Goal: Information Seeking & Learning: Find specific fact

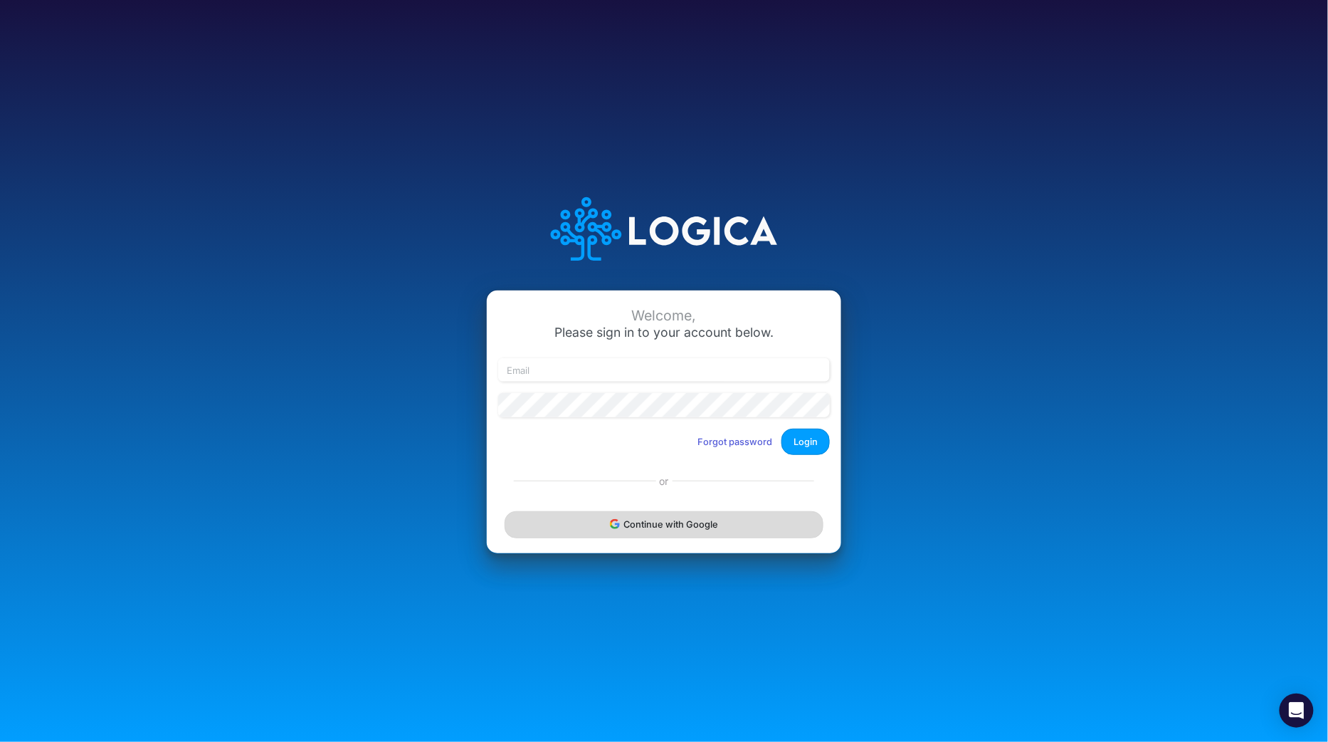
click at [660, 534] on button "Continue with Google" at bounding box center [664, 524] width 319 height 26
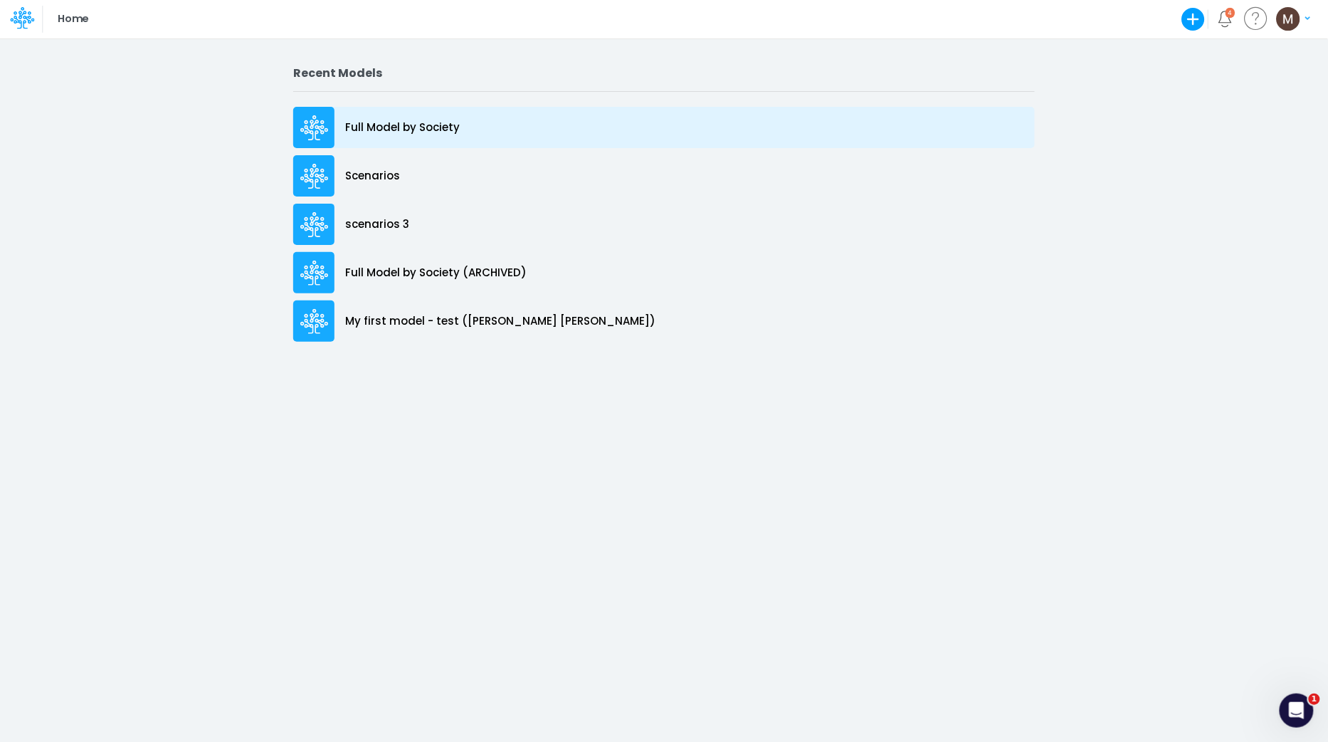
click at [446, 137] on div "Full Model by Society" at bounding box center [664, 127] width 742 height 41
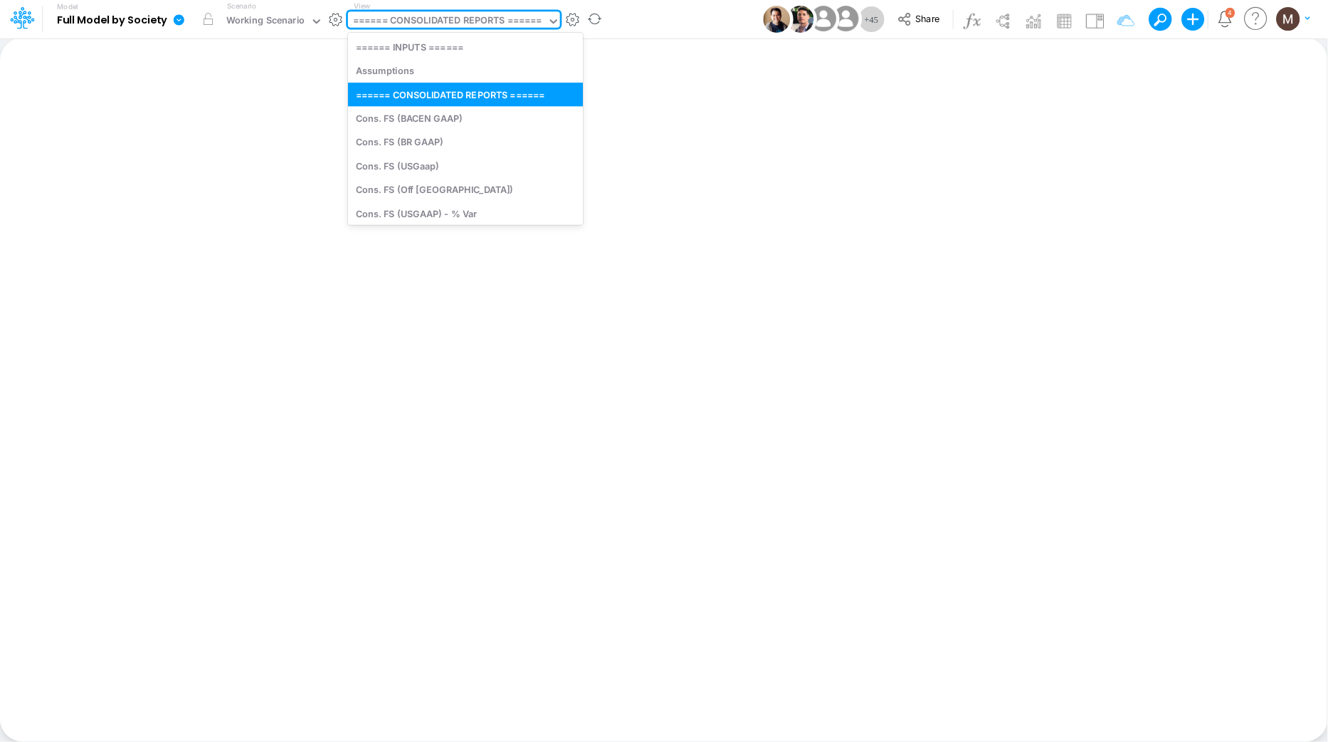
click at [453, 19] on div "====== CONSOLIDATED REPORTS ======" at bounding box center [447, 22] width 189 height 16
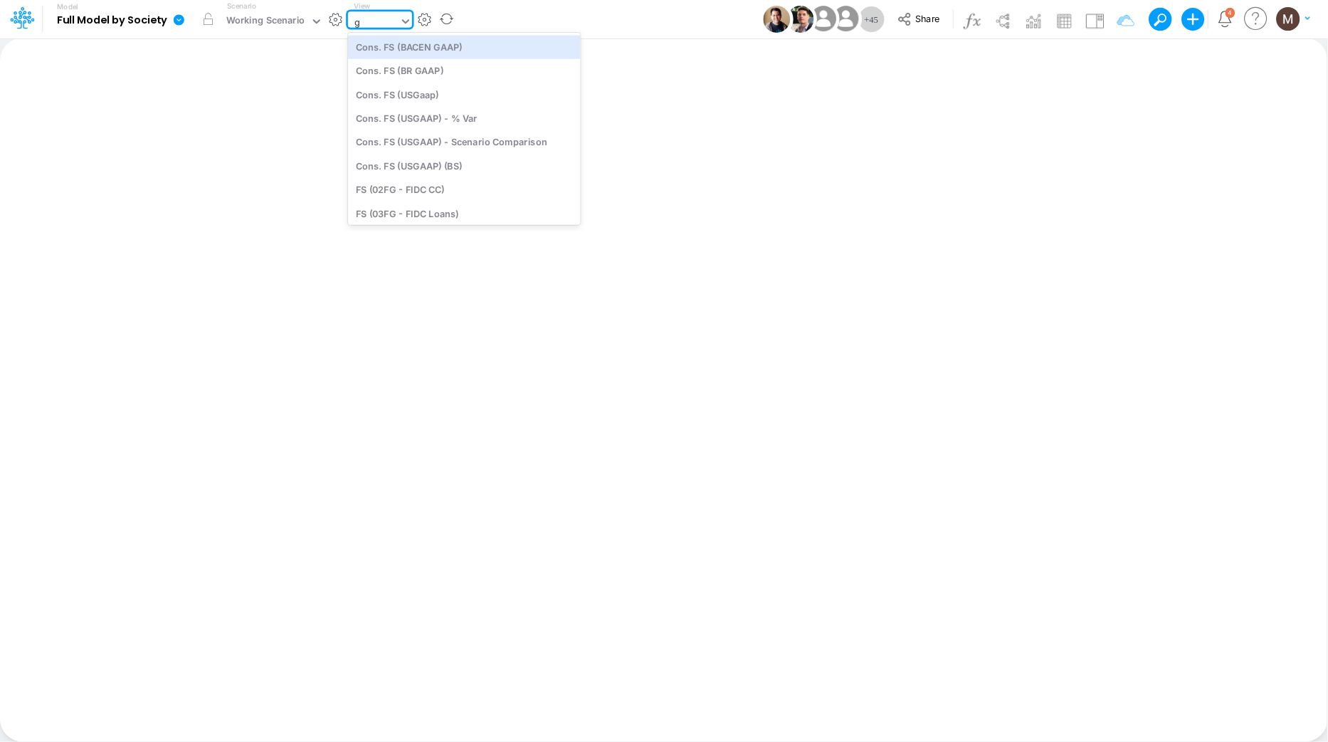
type input "gr"
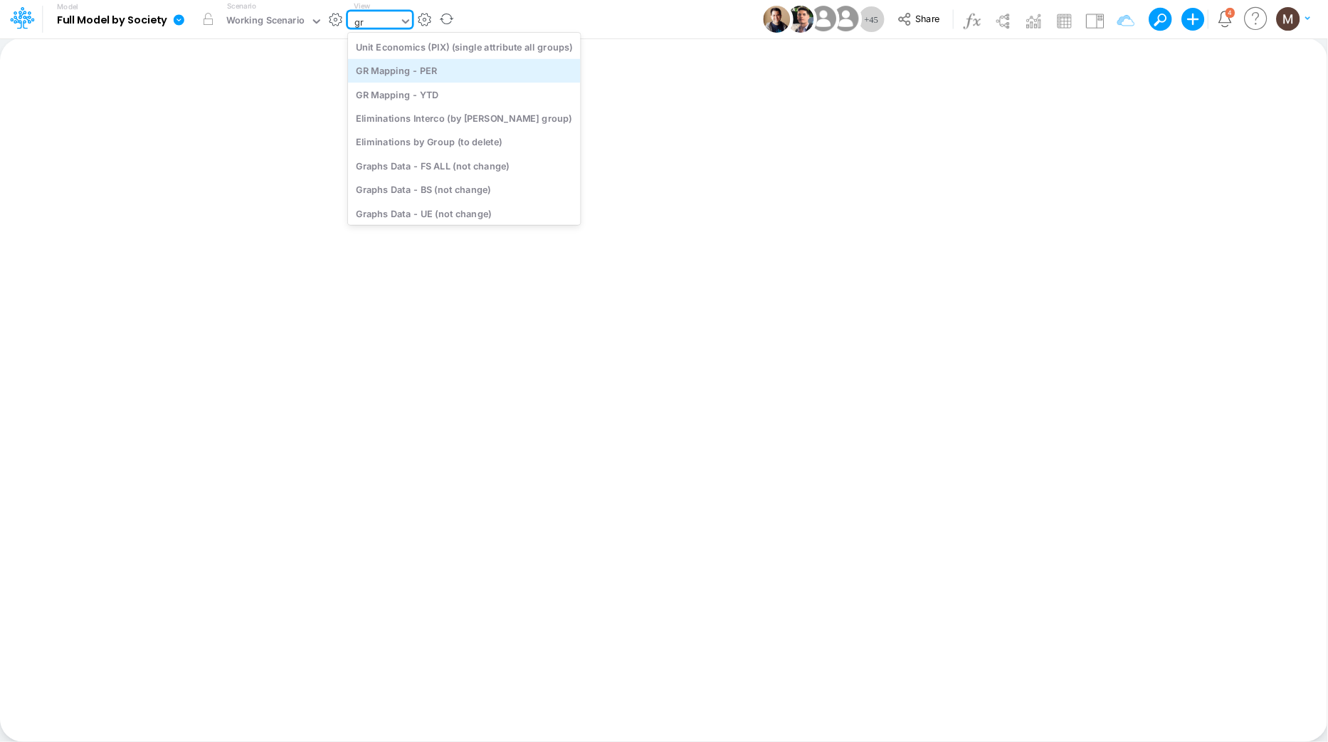
click at [436, 78] on div "GR Mapping - PER" at bounding box center [464, 70] width 233 height 23
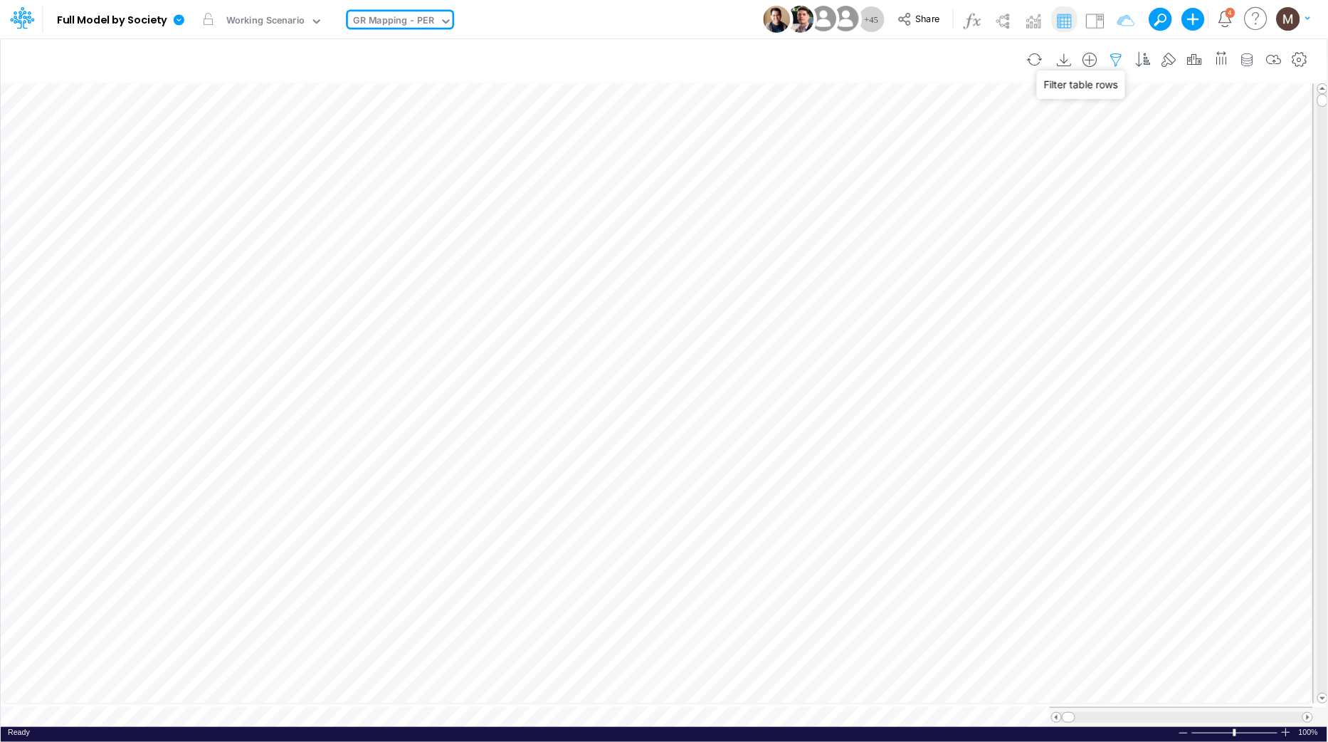
click at [1120, 64] on icon "button" at bounding box center [1116, 60] width 21 height 15
click at [896, 155] on button "button" at bounding box center [901, 151] width 28 height 23
select select "tableSearchOR"
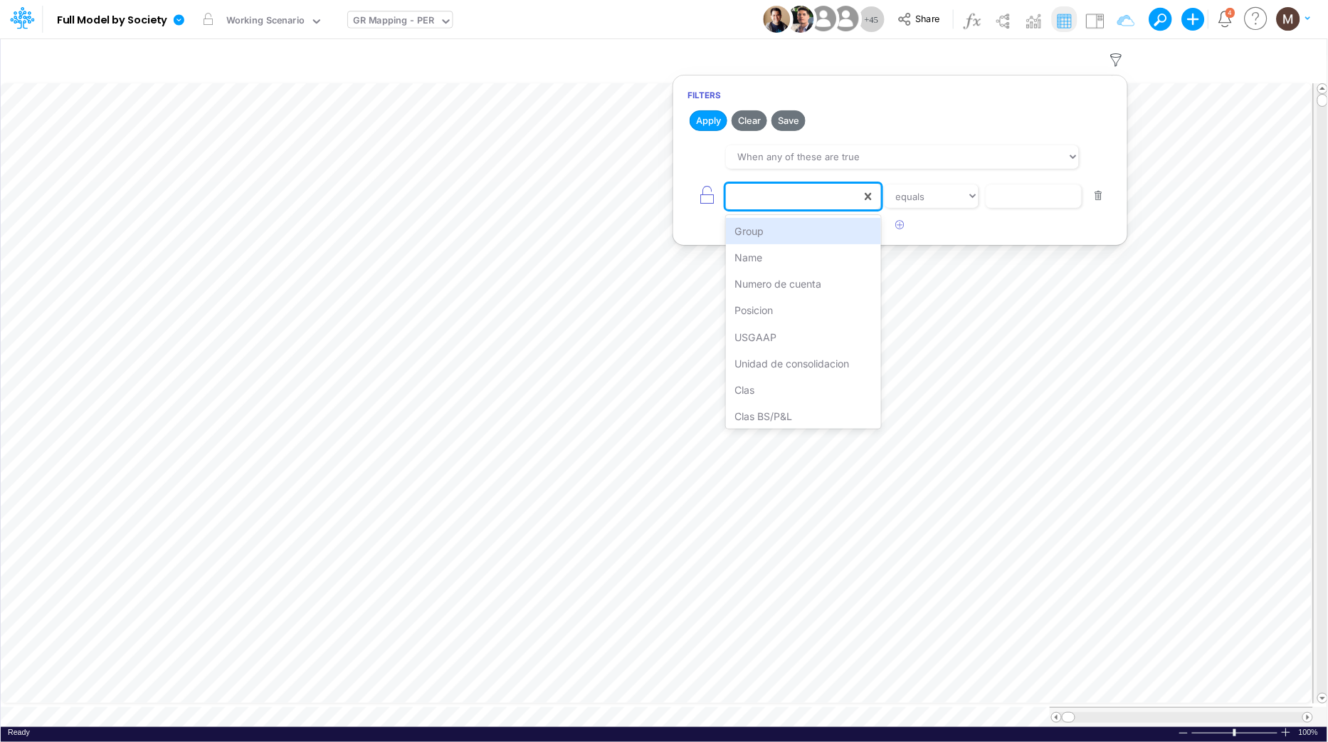
click at [803, 198] on div at bounding box center [793, 196] width 135 height 24
click at [790, 279] on div "Numero de cuenta" at bounding box center [803, 283] width 154 height 26
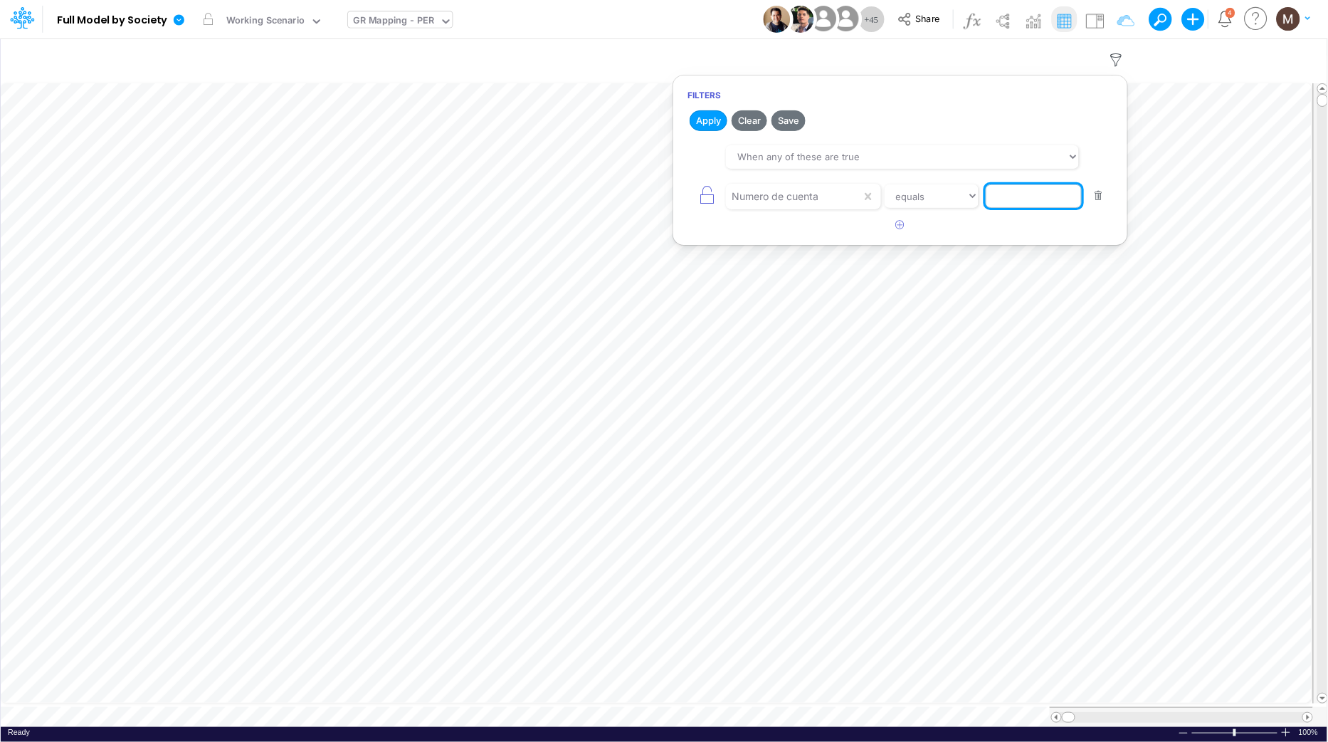
click at [1066, 192] on input "text" at bounding box center [1034, 196] width 96 height 24
paste input "1120000000"
click at [713, 125] on button "Apply" at bounding box center [709, 120] width 38 height 21
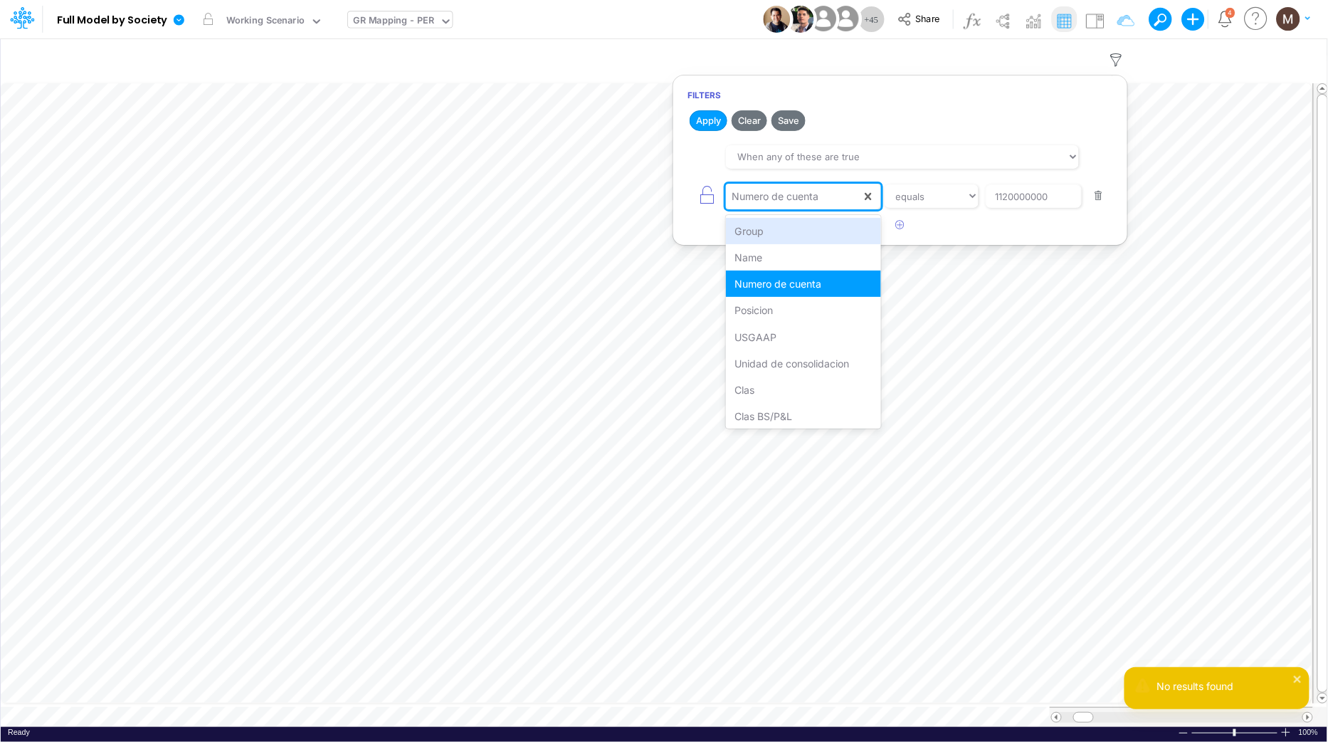
click at [854, 199] on div "Numero de cuenta" at bounding box center [793, 196] width 135 height 24
click at [792, 319] on div "Posicion" at bounding box center [803, 310] width 154 height 26
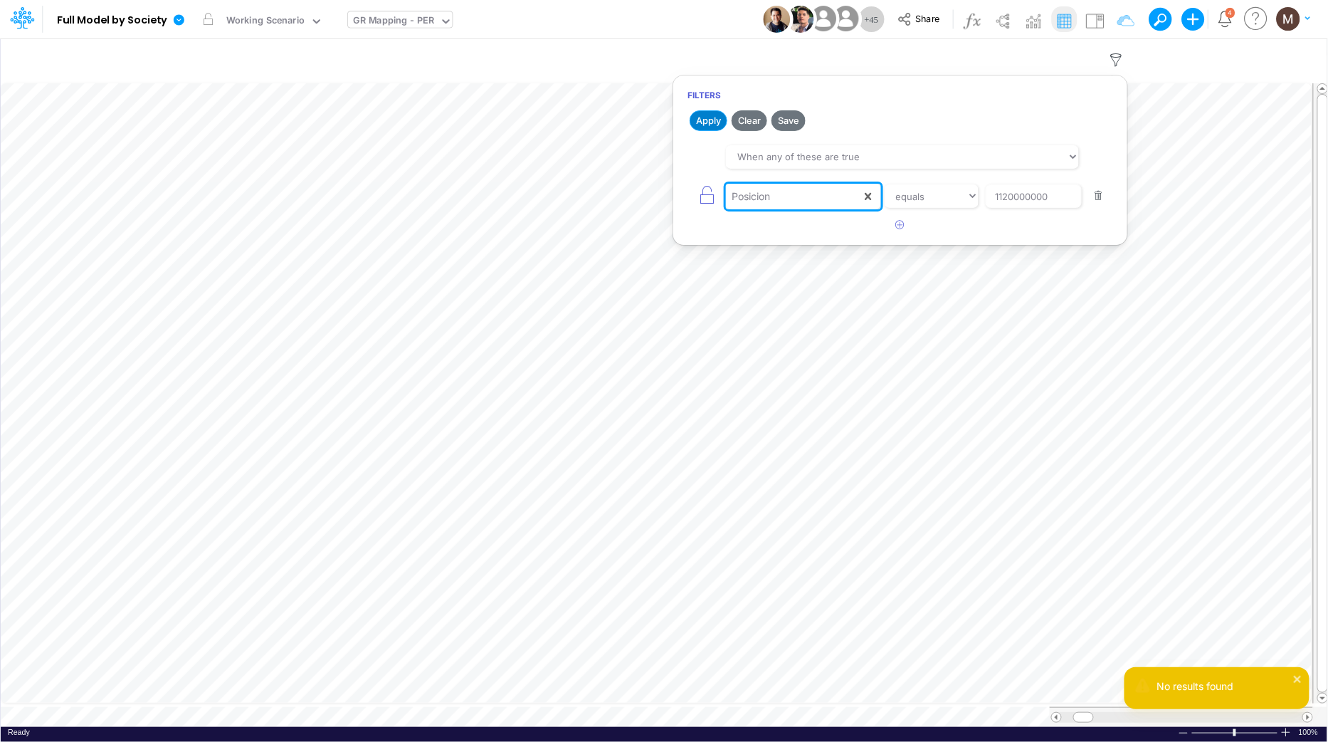
click at [717, 125] on button "Apply" at bounding box center [709, 120] width 38 height 21
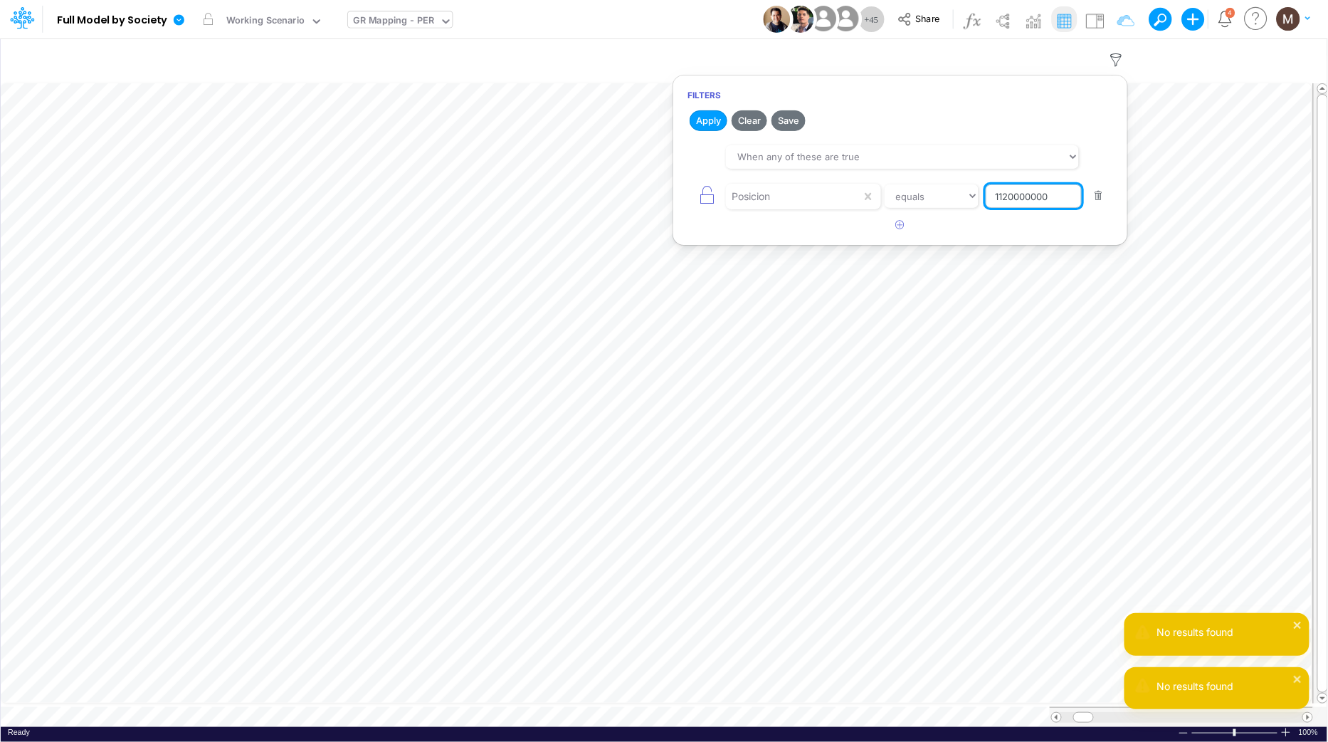
click at [1012, 191] on input "1120000000" at bounding box center [1034, 196] width 96 height 24
paste input "1000012"
type input "1121000012"
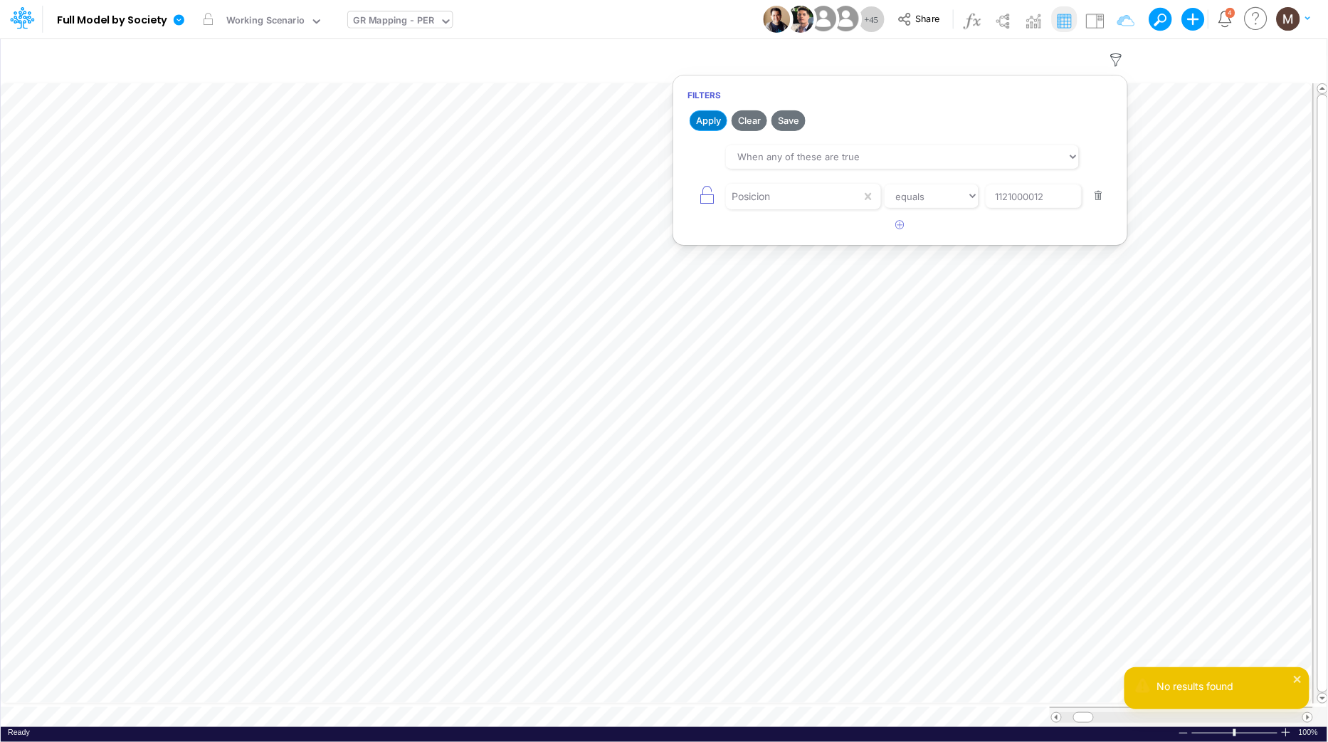
click at [698, 122] on button "Apply" at bounding box center [709, 120] width 38 height 21
click at [841, 186] on div "Posicion" at bounding box center [793, 196] width 135 height 24
click at [786, 191] on div "Posicion" at bounding box center [793, 196] width 135 height 24
drag, startPoint x: 752, startPoint y: 200, endPoint x: 693, endPoint y: 201, distance: 59.8
click at [693, 202] on div "option Posicion, selected. 0 results available. Select is focused ,type to refi…" at bounding box center [901, 196] width 426 height 32
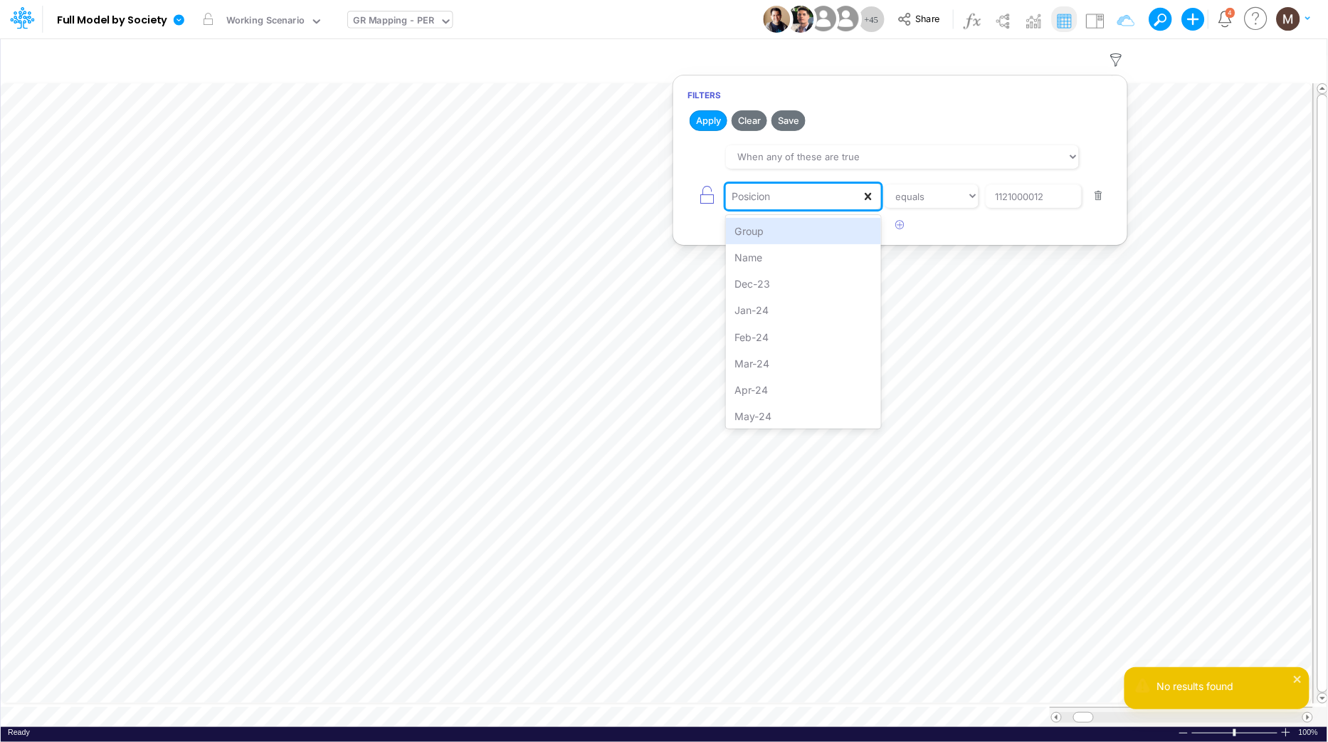
click at [873, 193] on icon at bounding box center [868, 196] width 14 height 14
click at [850, 199] on div at bounding box center [793, 196] width 135 height 24
type input "nuk"
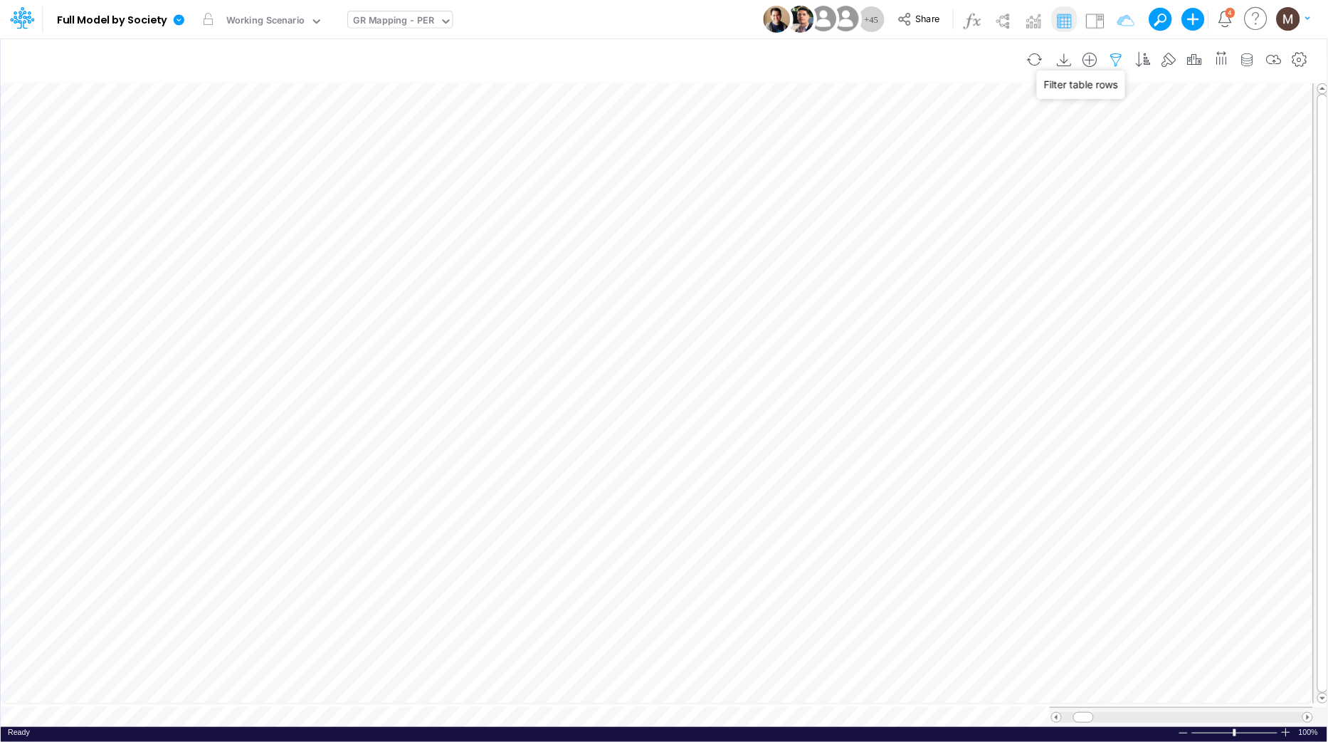
click at [1120, 61] on icon "button" at bounding box center [1116, 60] width 21 height 15
select select "tableSearchOR"
click at [1100, 193] on button "button" at bounding box center [1100, 196] width 28 height 19
click at [718, 111] on button "Apply" at bounding box center [709, 120] width 38 height 21
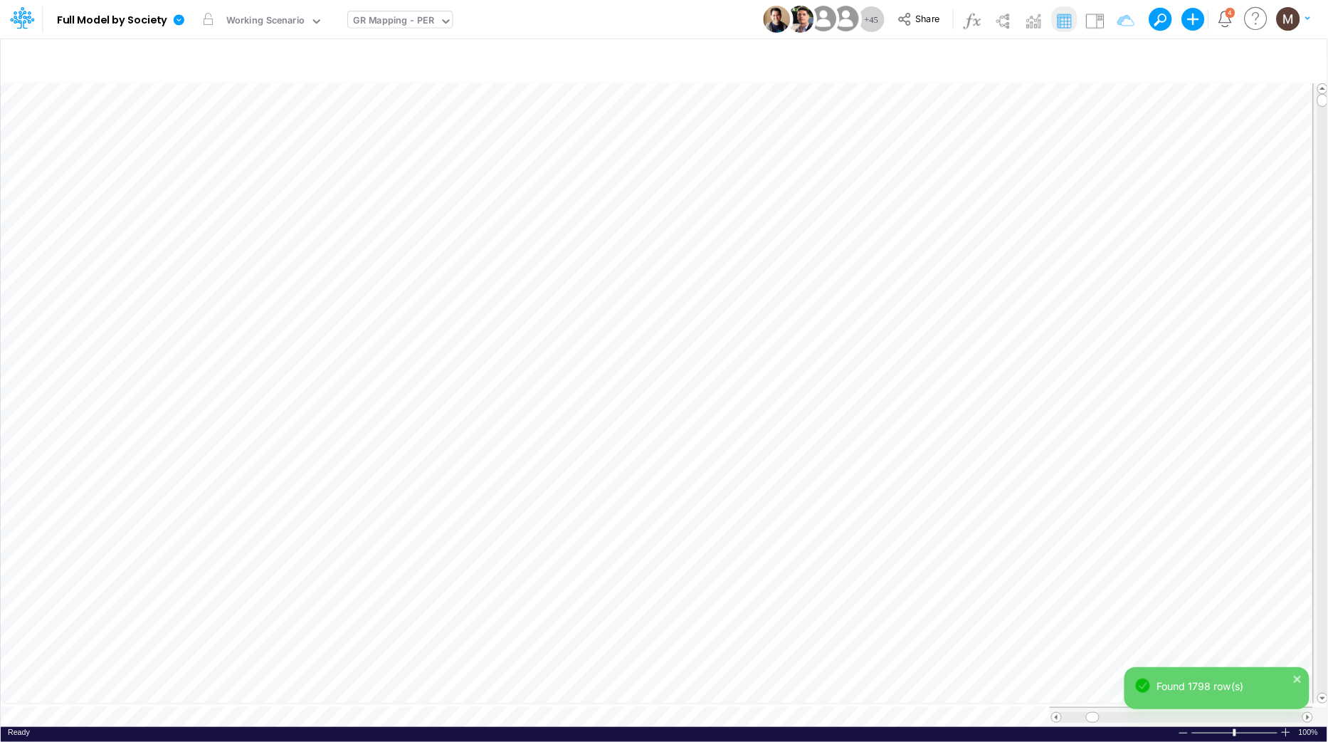
scroll to position [0, 1]
click at [1116, 59] on icon "button" at bounding box center [1116, 60] width 21 height 15
click at [900, 152] on icon "button" at bounding box center [900, 151] width 9 height 9
select select "tableSearchOR"
click at [794, 202] on div at bounding box center [793, 196] width 135 height 24
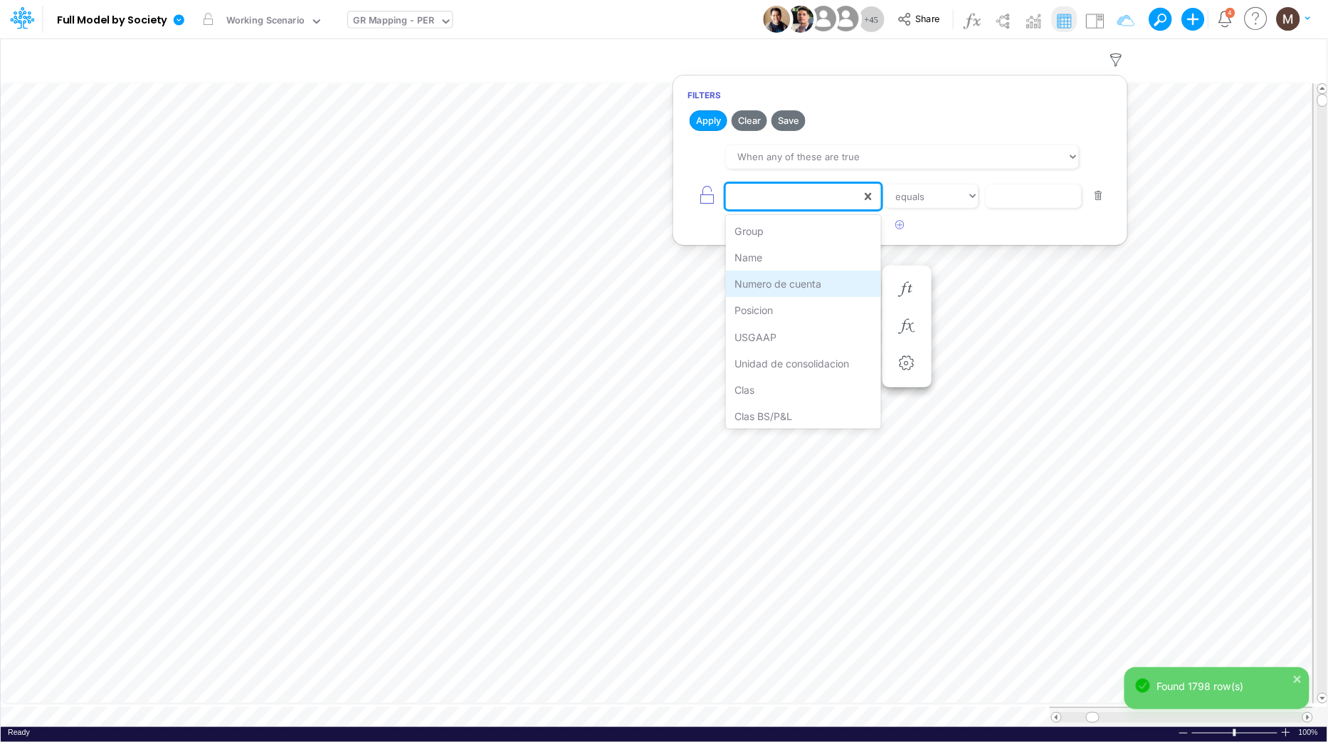
click at [789, 283] on div "Numero de cuenta" at bounding box center [803, 283] width 154 height 26
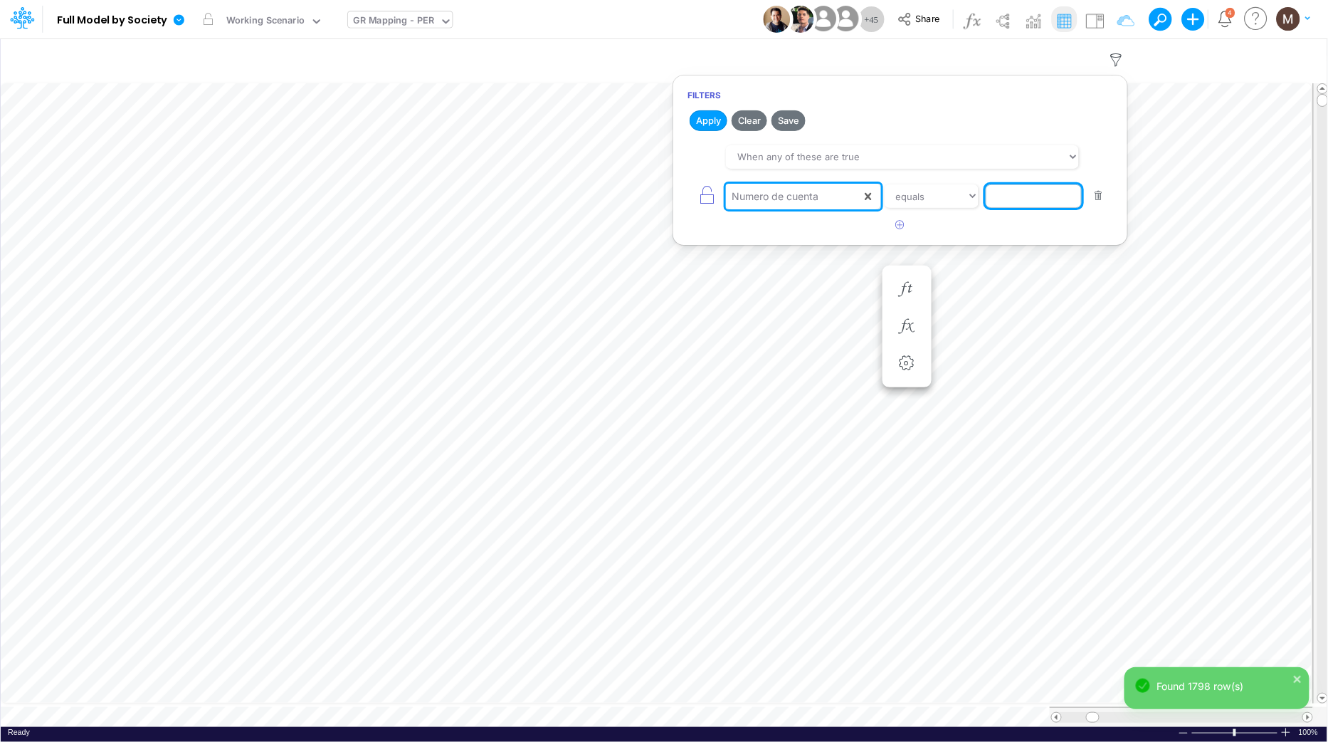
click at [1029, 204] on input "text" at bounding box center [1034, 196] width 96 height 24
paste input "1121000012"
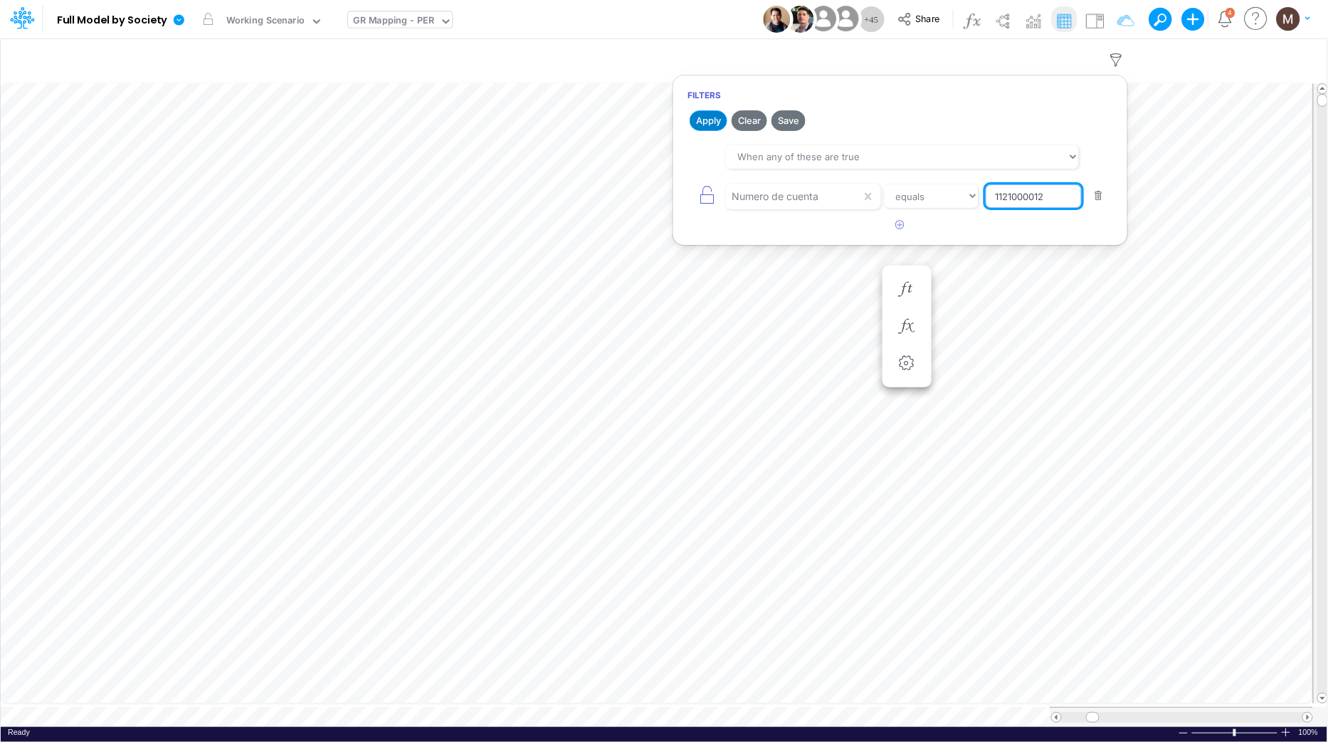
type input "1121000012"
click at [713, 126] on button "Apply" at bounding box center [709, 120] width 38 height 21
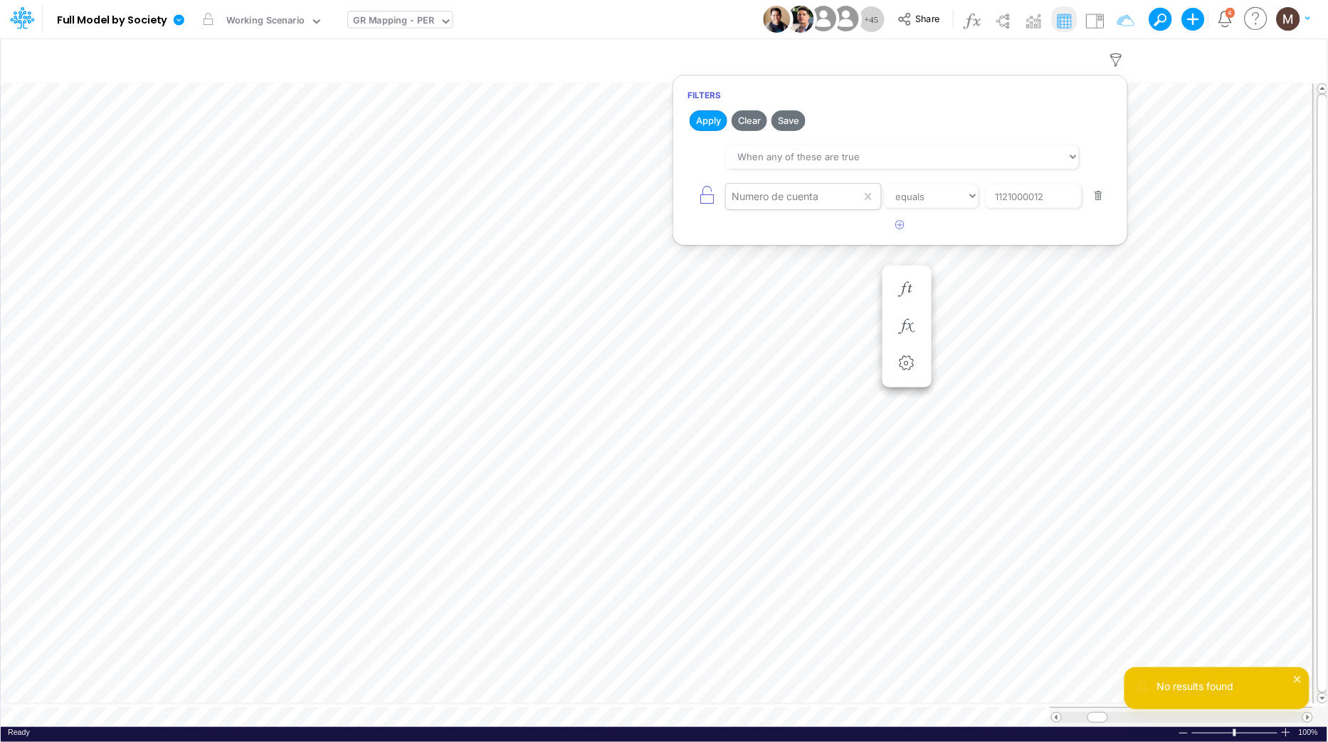
click at [823, 201] on input "text" at bounding box center [821, 196] width 1 height 15
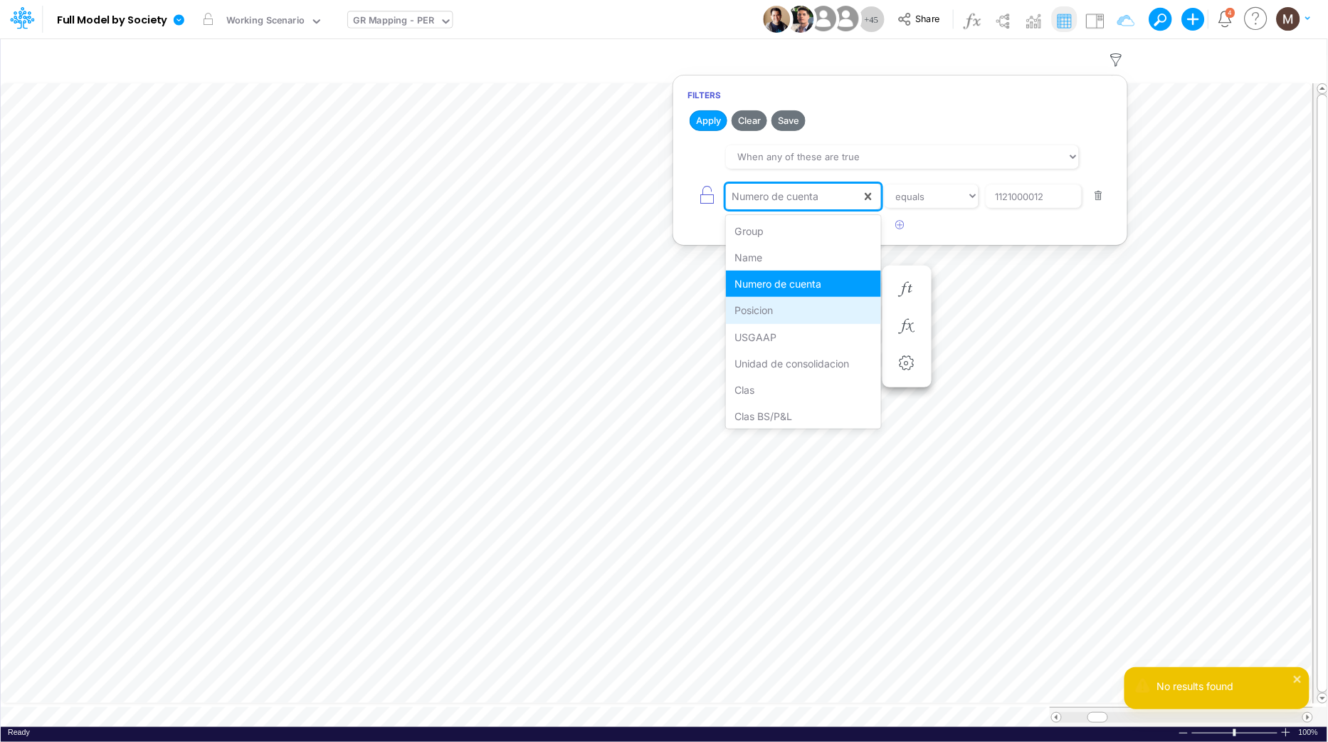
click at [794, 315] on div "Posicion" at bounding box center [803, 310] width 154 height 26
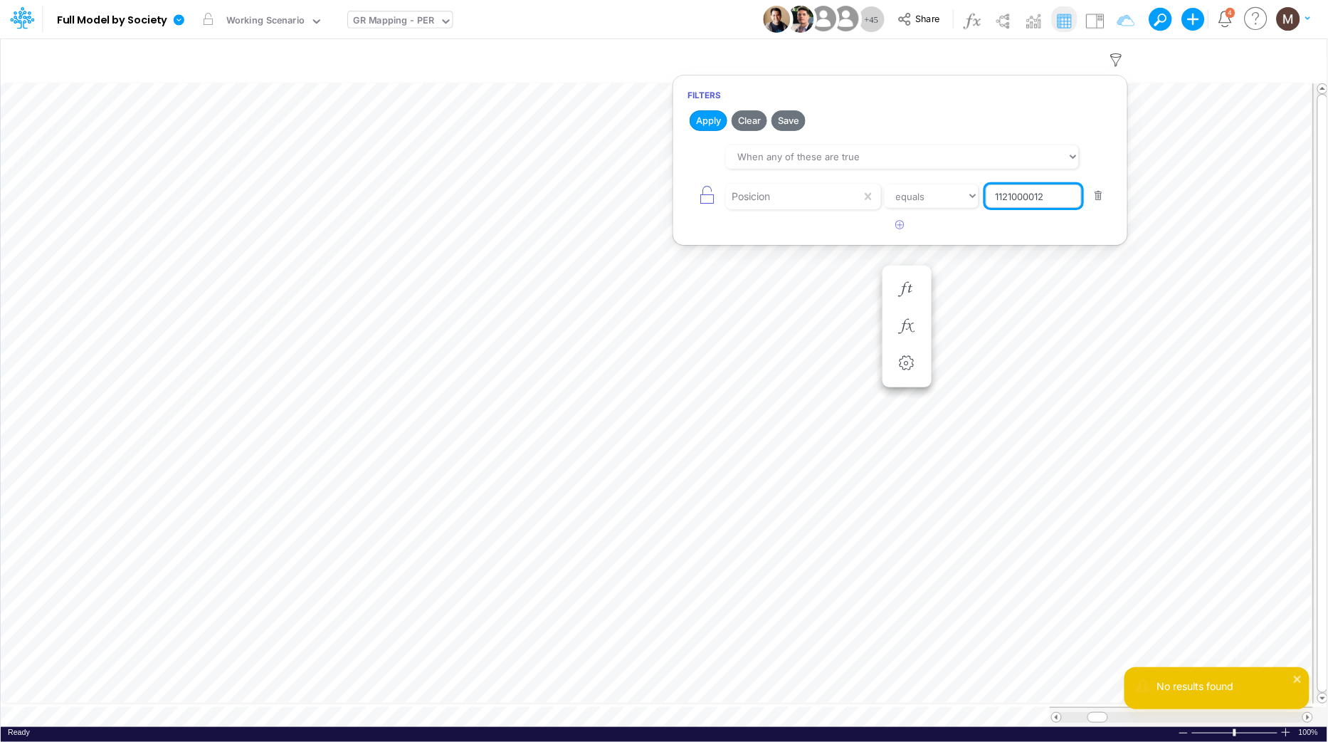
click at [1056, 202] on input "1121000012" at bounding box center [1034, 196] width 96 height 24
click at [700, 120] on button "Apply" at bounding box center [709, 120] width 38 height 21
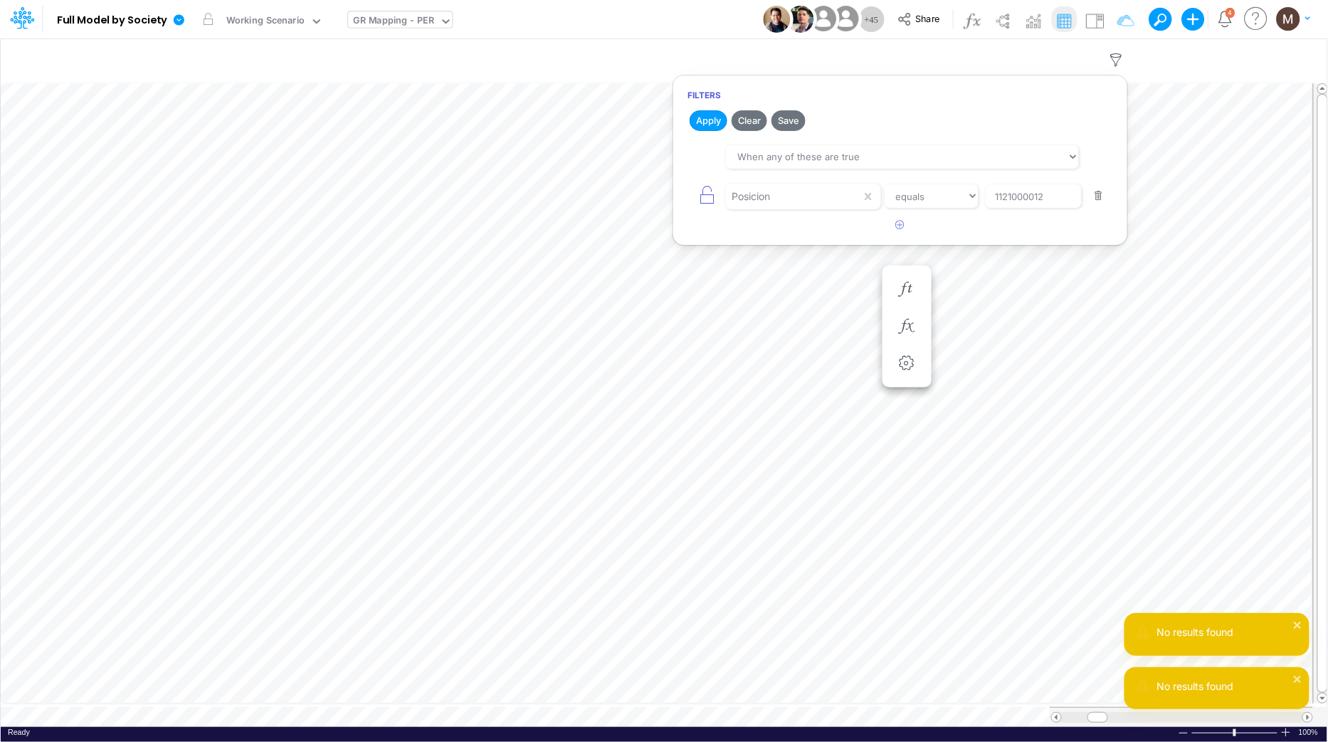
click at [1097, 199] on button "button" at bounding box center [1100, 196] width 28 height 19
click at [713, 117] on button "Apply" at bounding box center [709, 120] width 38 height 21
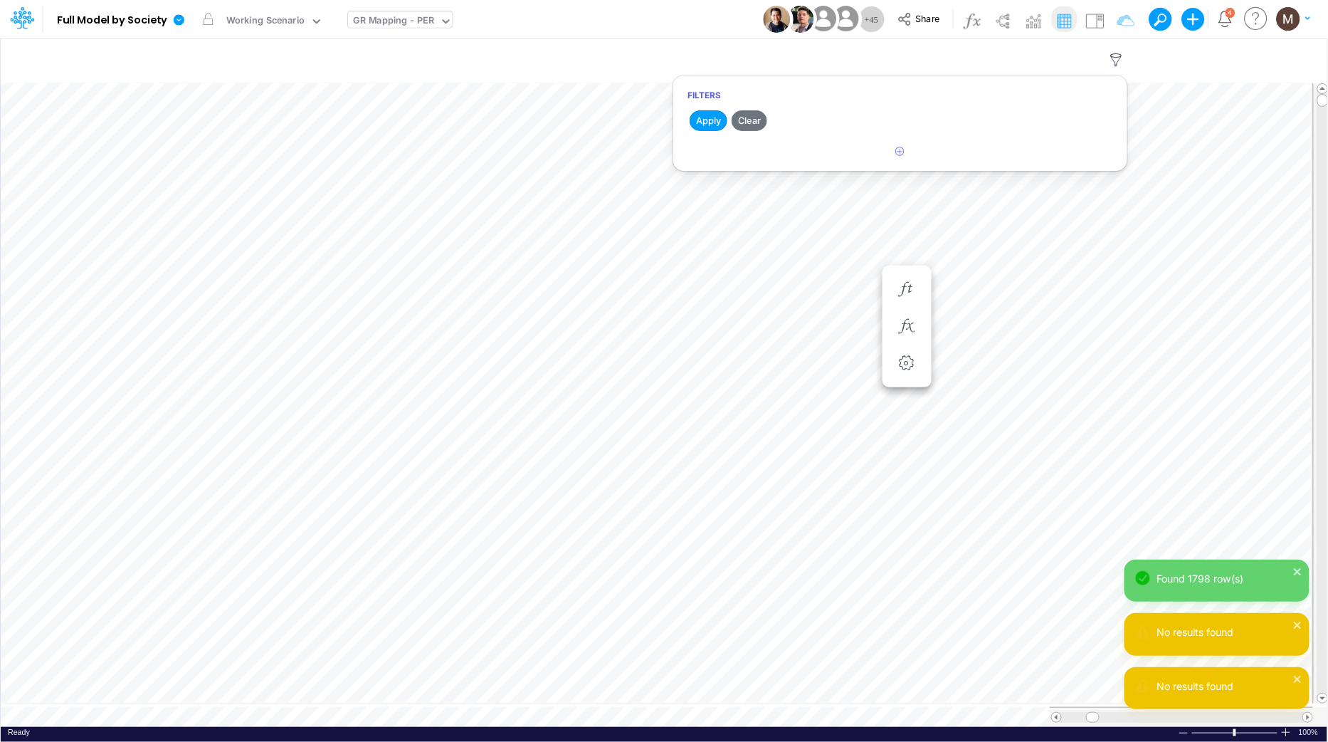
scroll to position [0, 1]
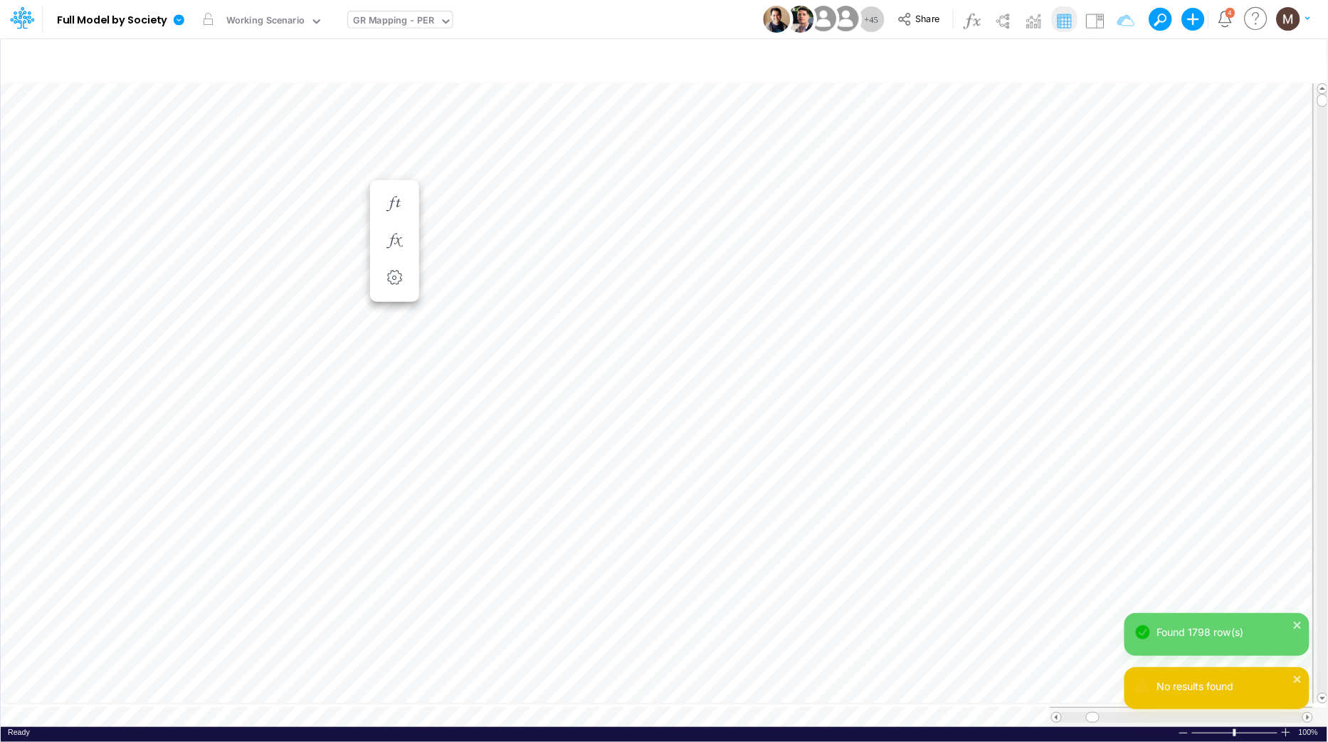
scroll to position [0, 1]
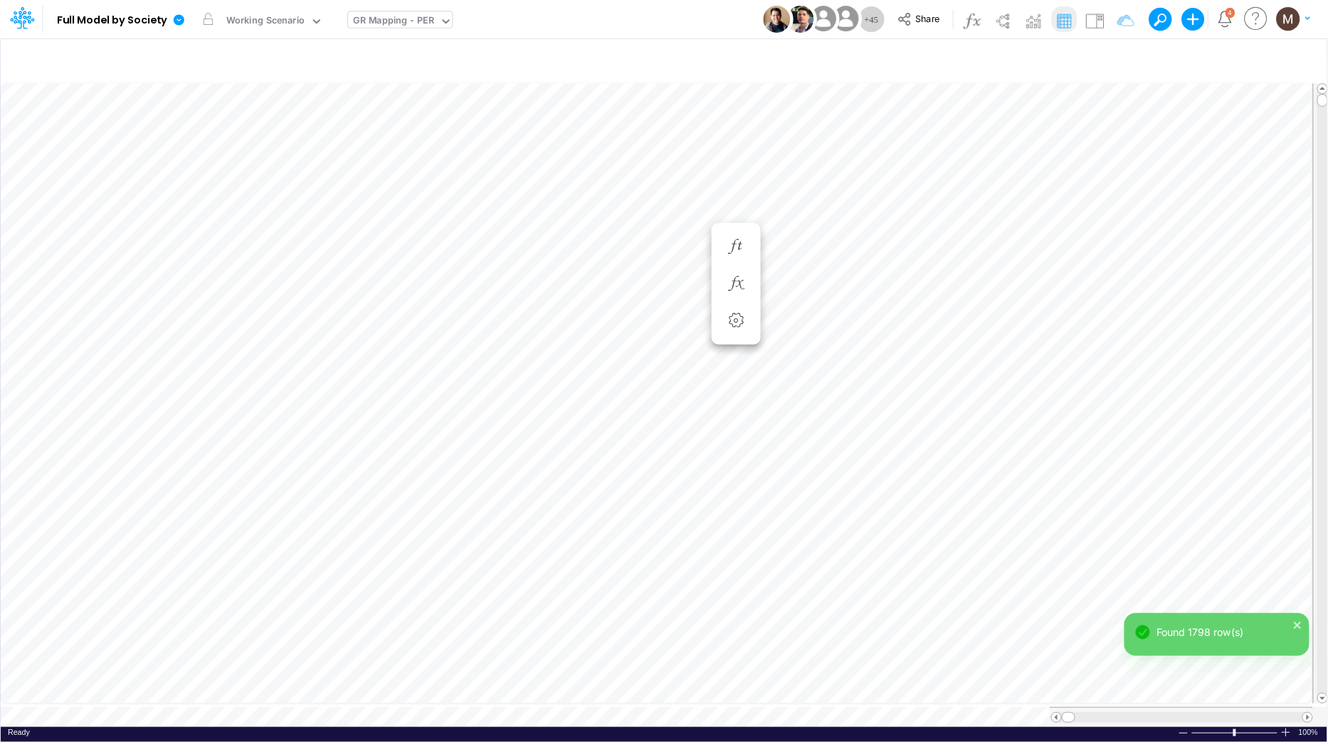
scroll to position [0, 1]
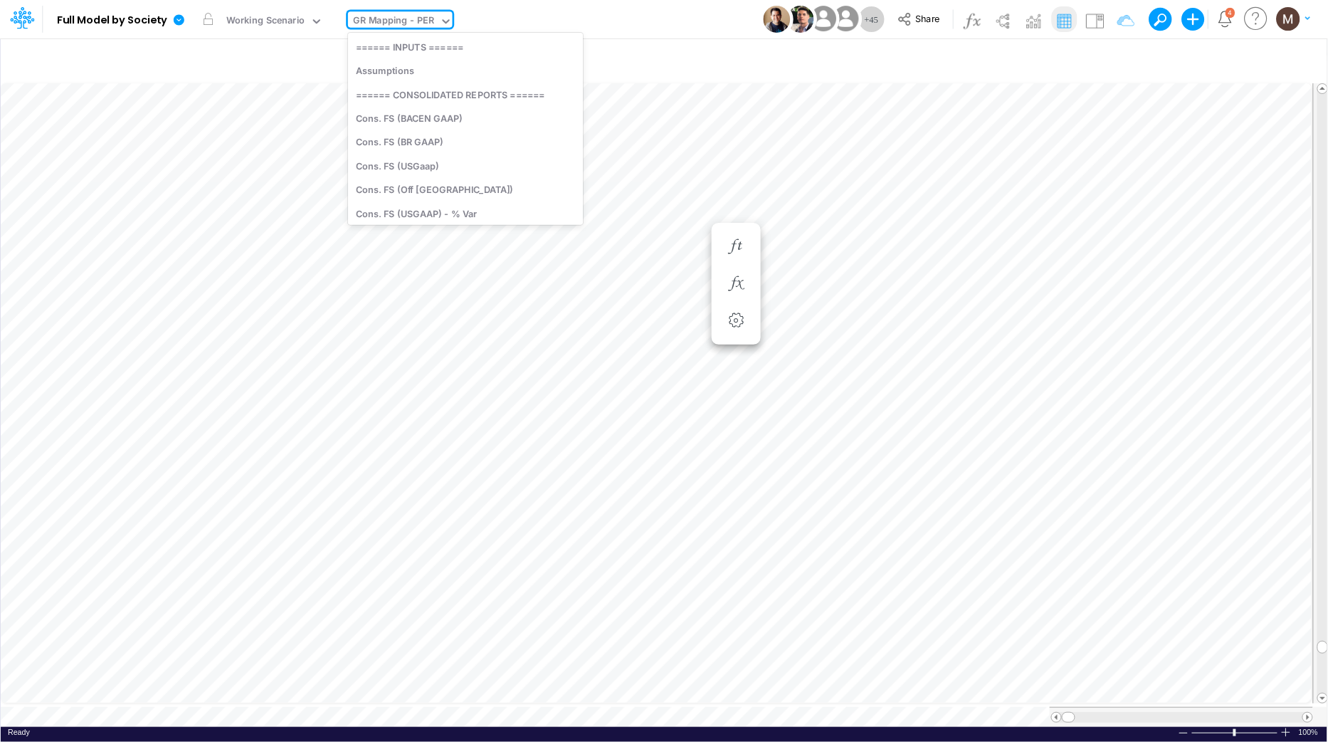
click at [404, 19] on div "GR Mapping - PER" at bounding box center [393, 22] width 81 height 16
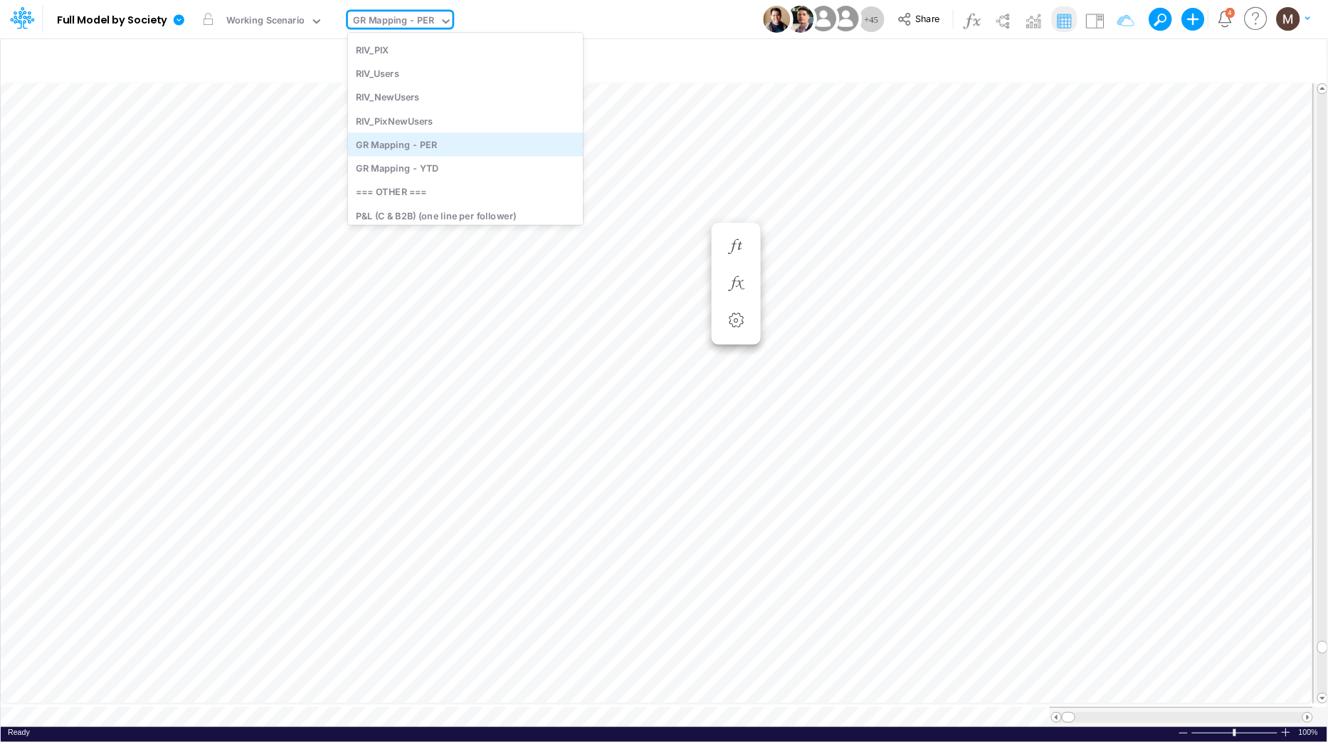
scroll to position [2425, 0]
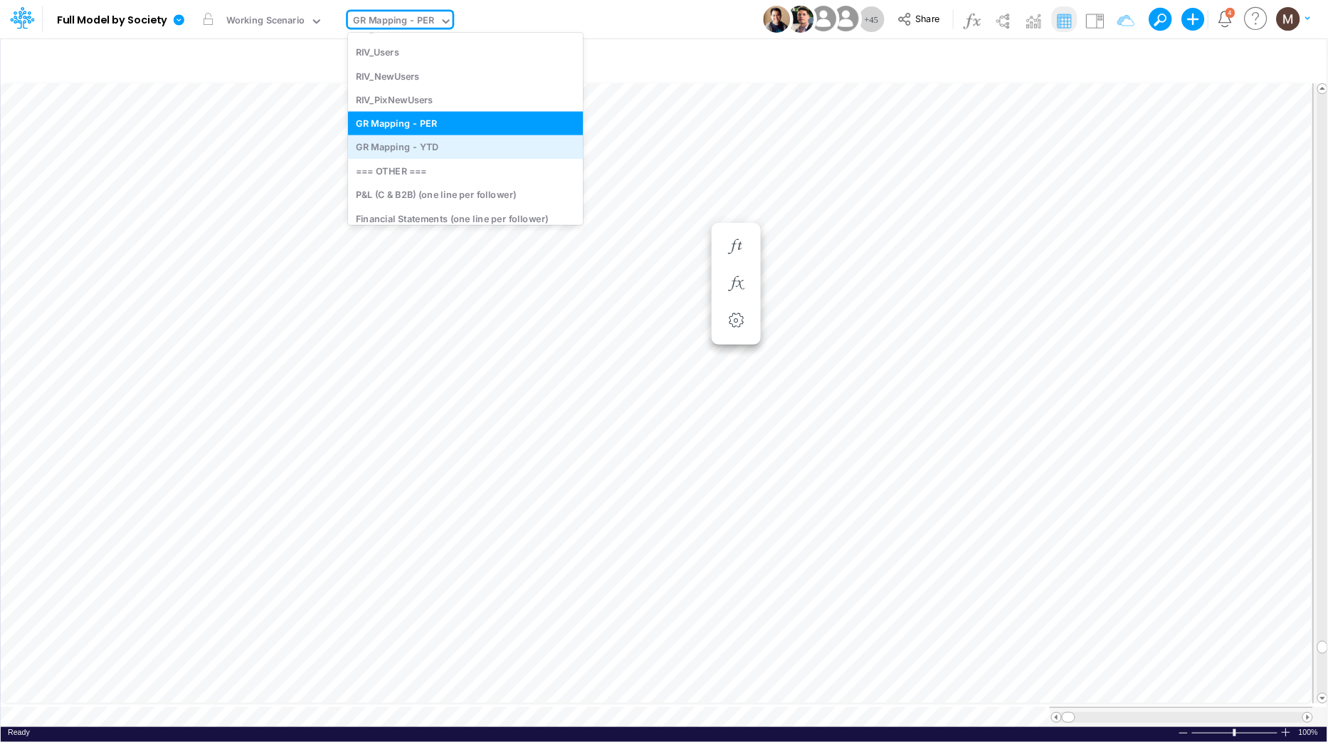
click at [461, 152] on div "GR Mapping - YTD" at bounding box center [465, 146] width 235 height 23
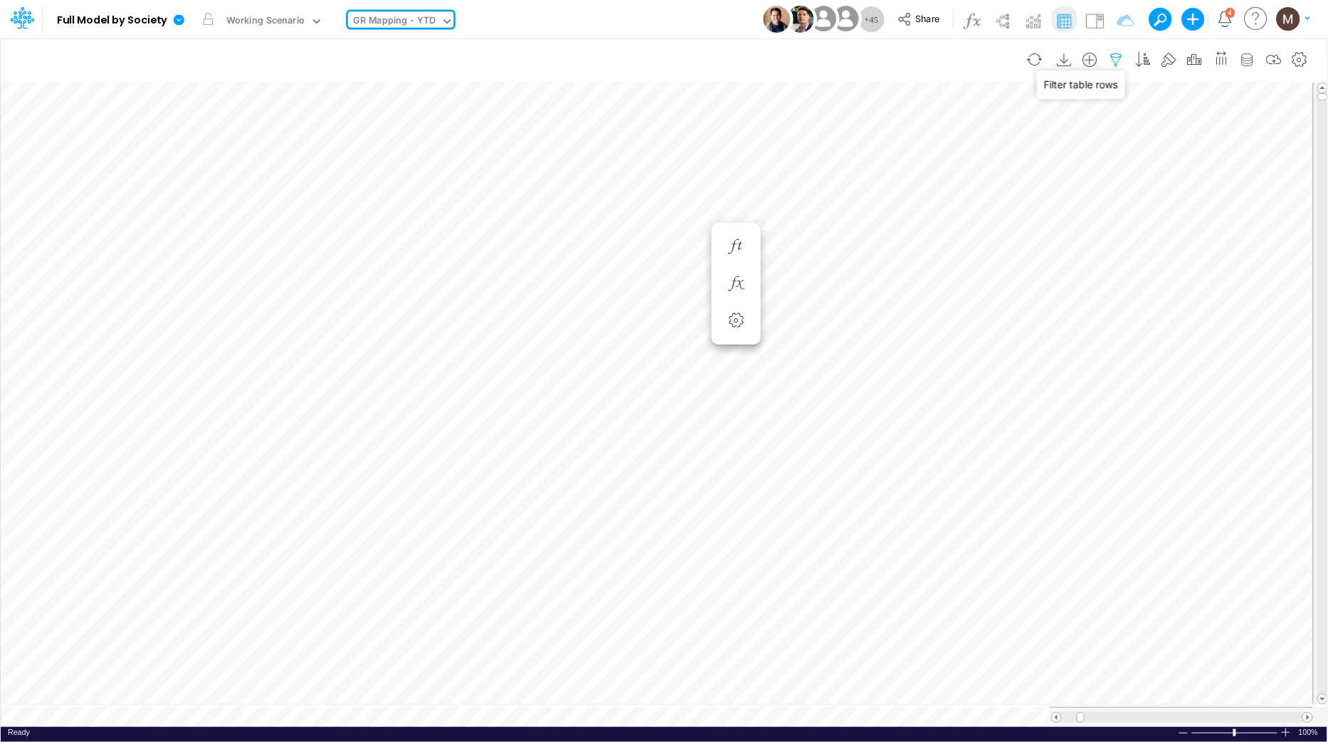
click at [1117, 61] on icon "button" at bounding box center [1116, 60] width 21 height 15
click at [898, 151] on icon "button" at bounding box center [900, 151] width 9 height 9
select select "tableSearchOR"
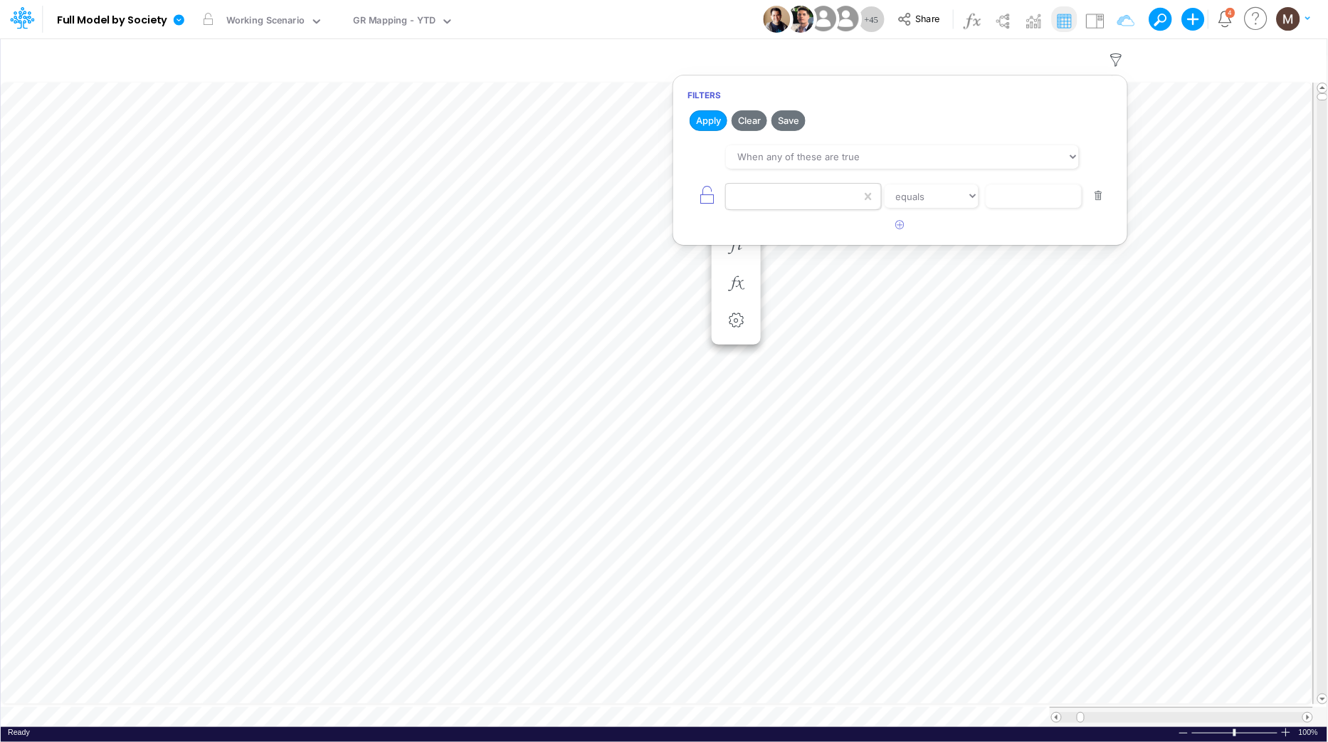
click at [787, 199] on div at bounding box center [793, 196] width 135 height 24
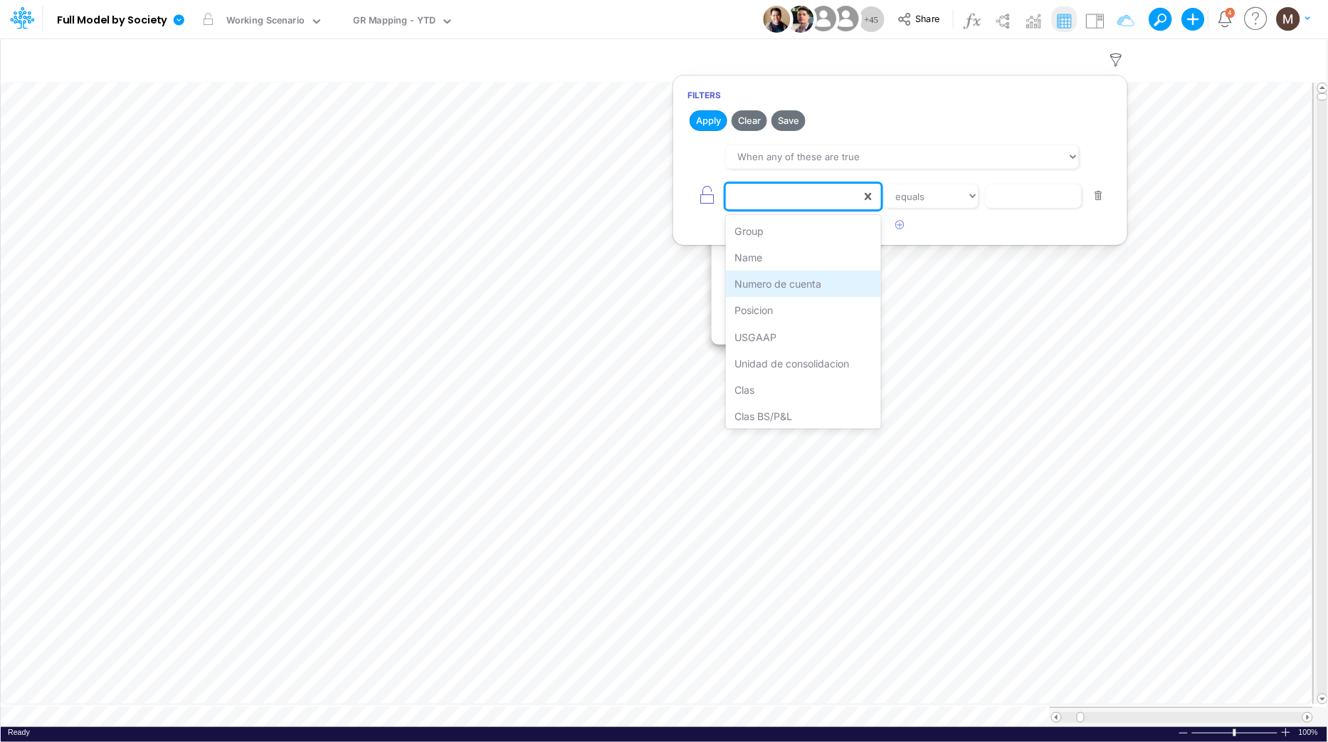
click at [790, 280] on div "Numero de cuenta" at bounding box center [803, 283] width 154 height 26
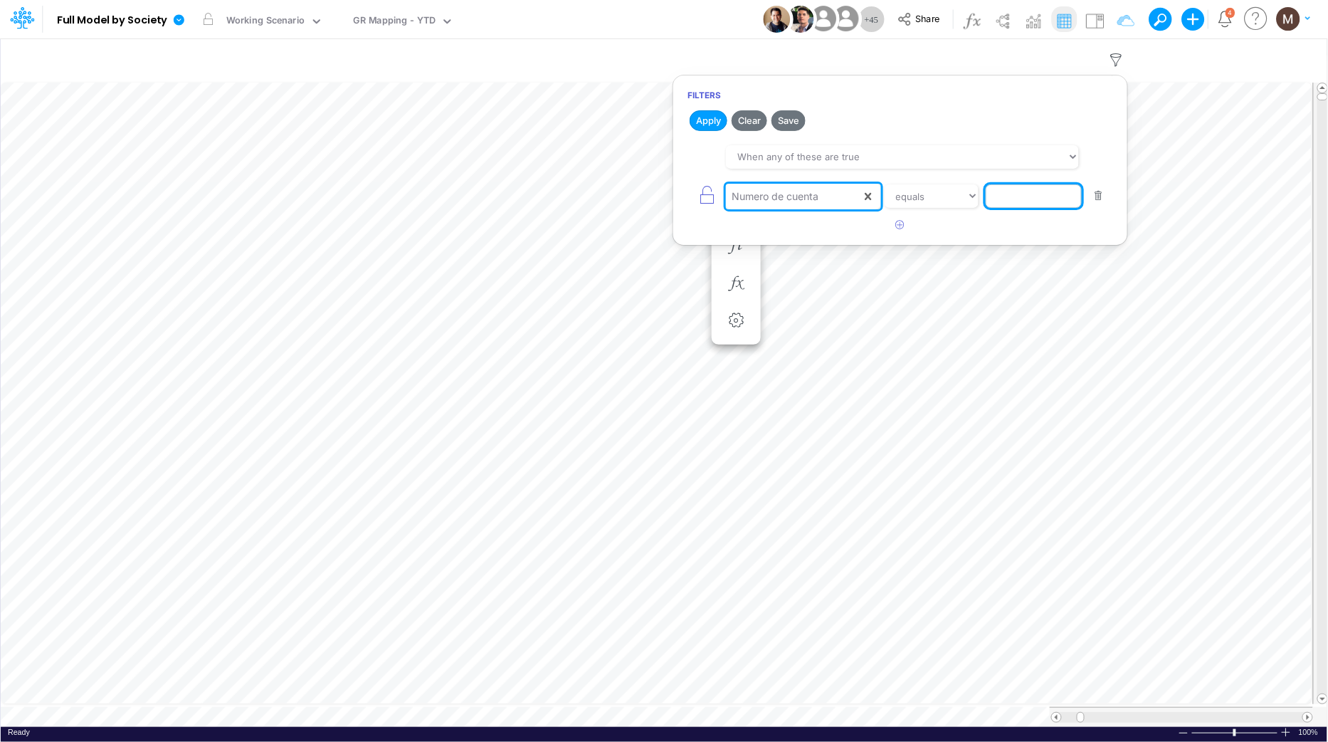
click at [1013, 199] on input "text" at bounding box center [1034, 196] width 96 height 24
paste input "1121000012"
type input "1121000012"
click at [705, 126] on button "Apply" at bounding box center [709, 120] width 38 height 21
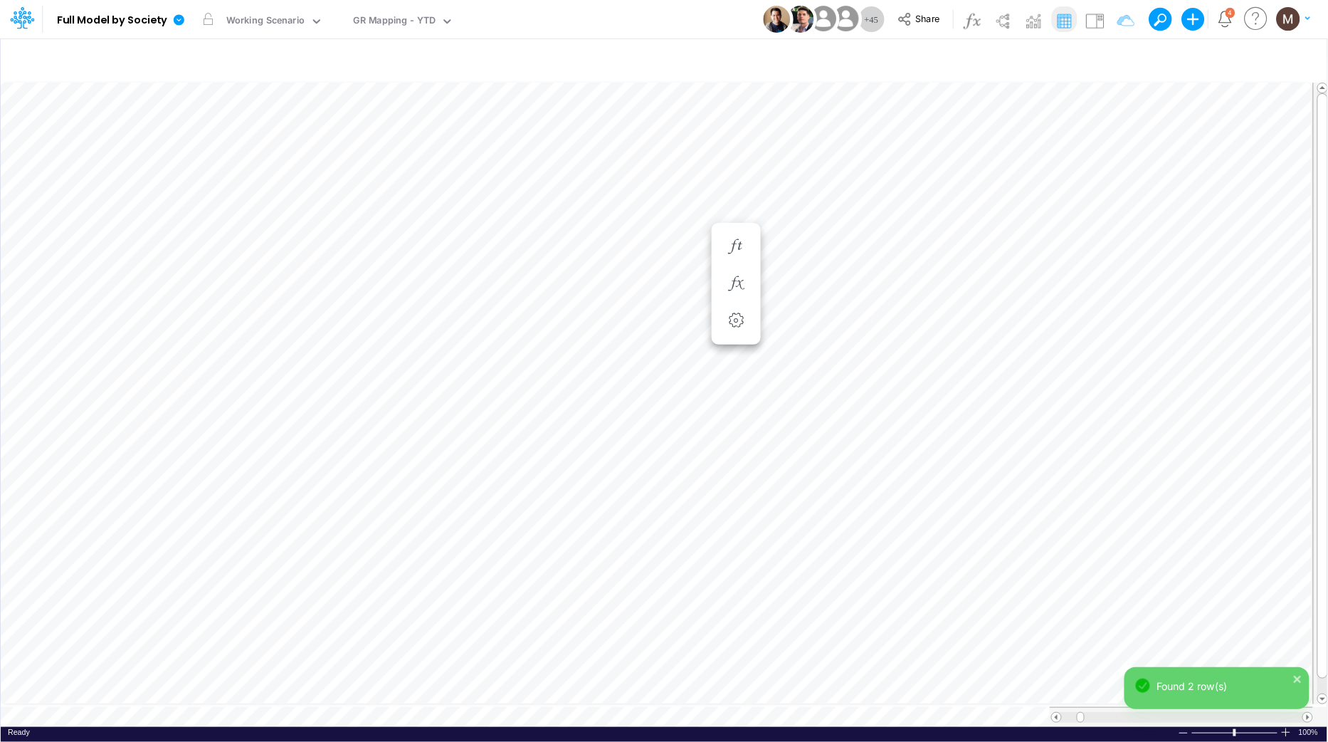
scroll to position [0, 1]
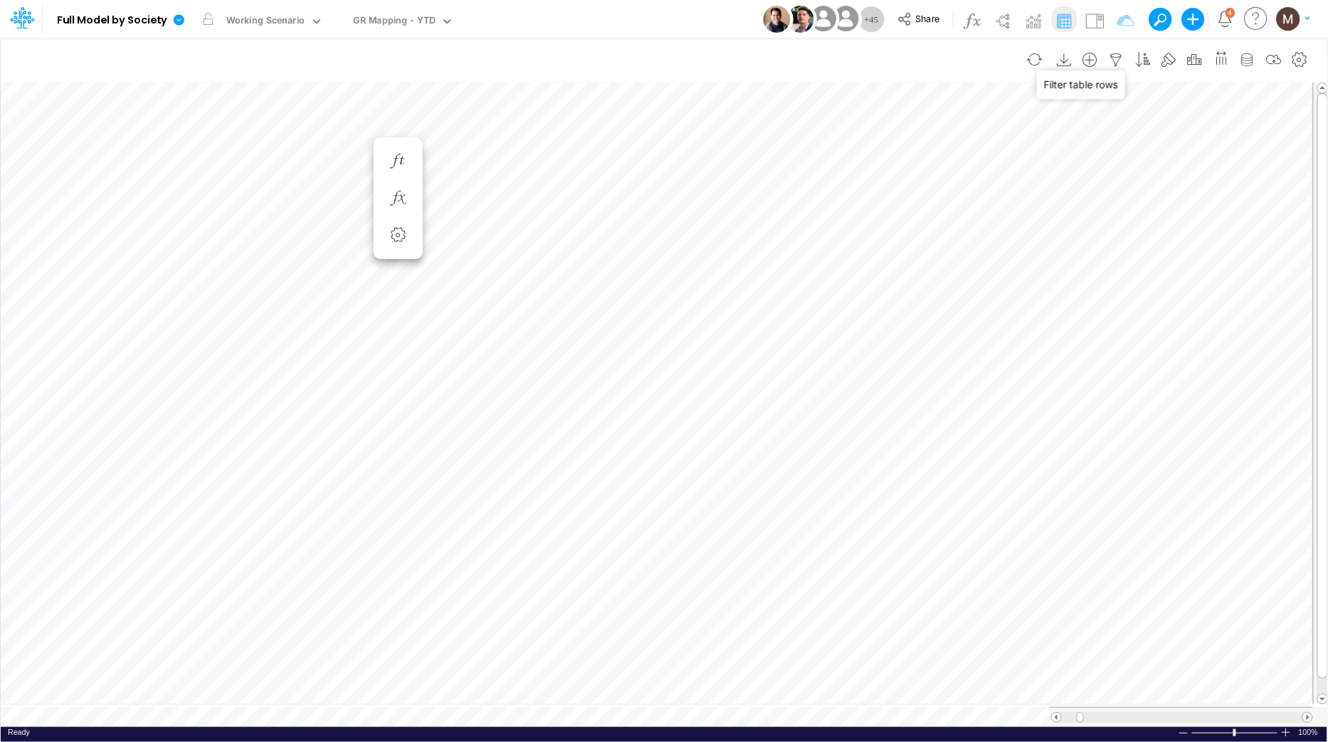
drag, startPoint x: 1120, startPoint y: 54, endPoint x: 1098, endPoint y: 72, distance: 28.3
click at [1120, 54] on icon "button" at bounding box center [1116, 60] width 21 height 15
select select "tableSearchOR"
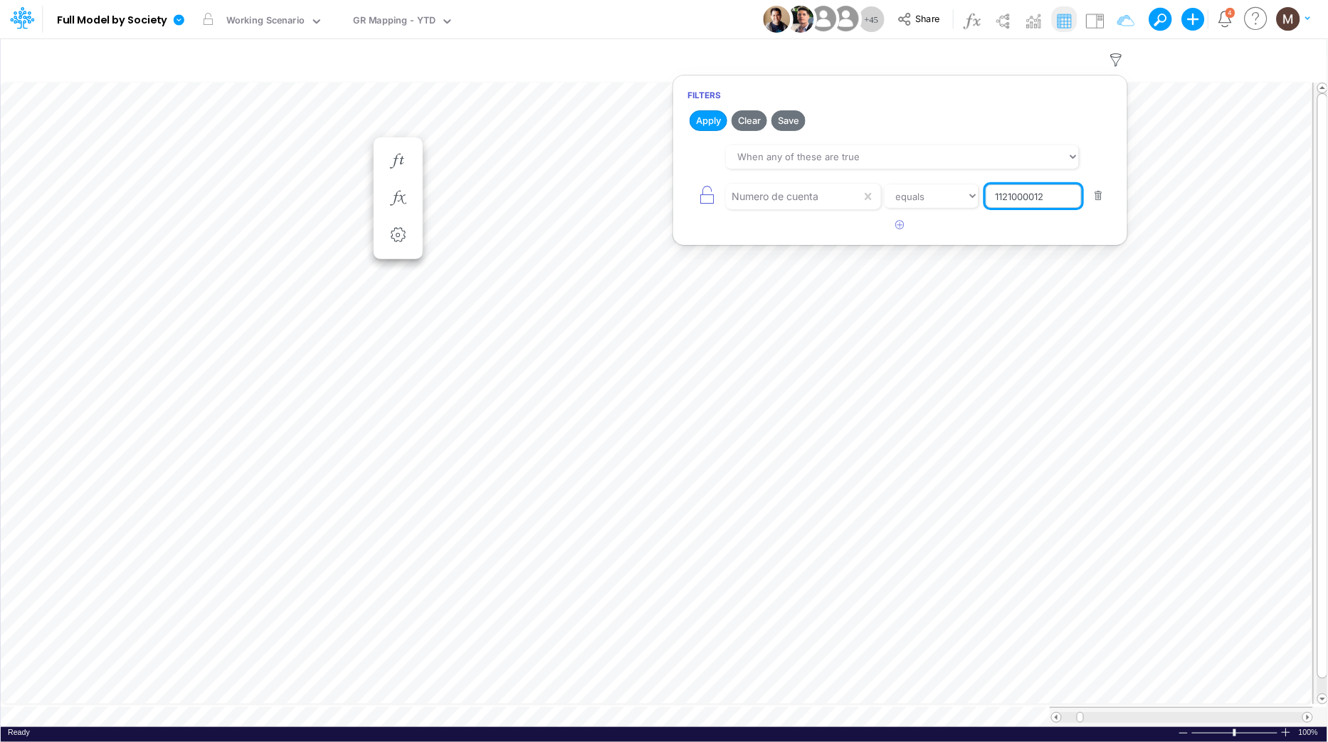
click at [1036, 203] on input "1121000012" at bounding box center [1034, 196] width 96 height 24
paste input "2111000056"
type input "2111000056"
click at [717, 121] on button "Apply" at bounding box center [709, 120] width 38 height 21
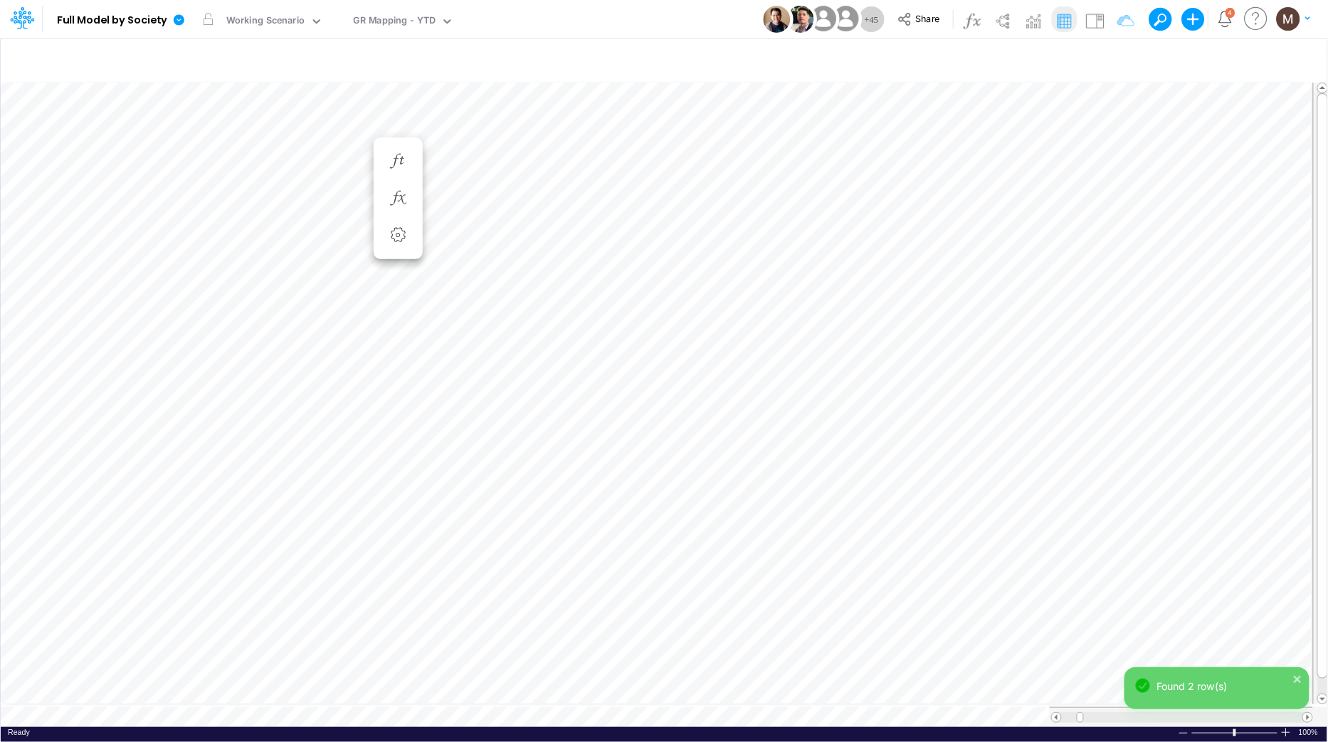
scroll to position [0, 1]
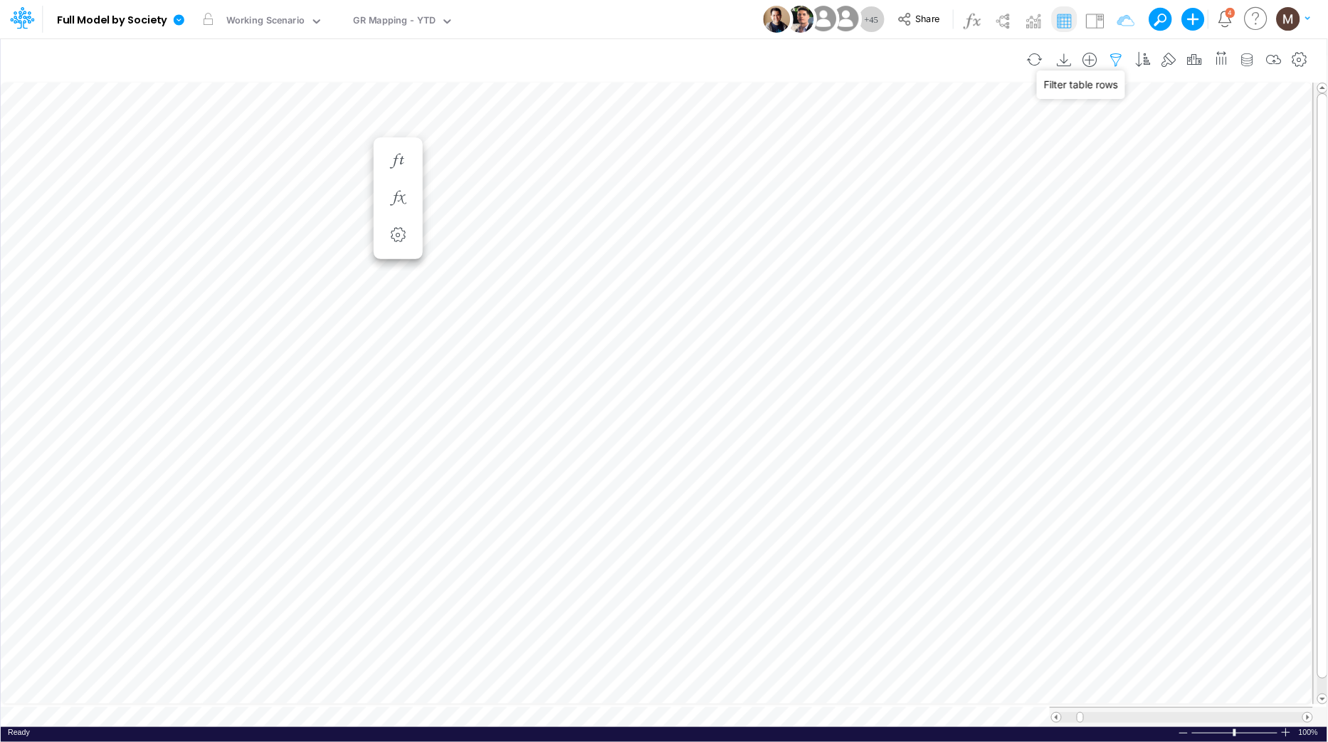
click at [1111, 55] on icon "button" at bounding box center [1116, 60] width 21 height 15
select select "tableSearchOR"
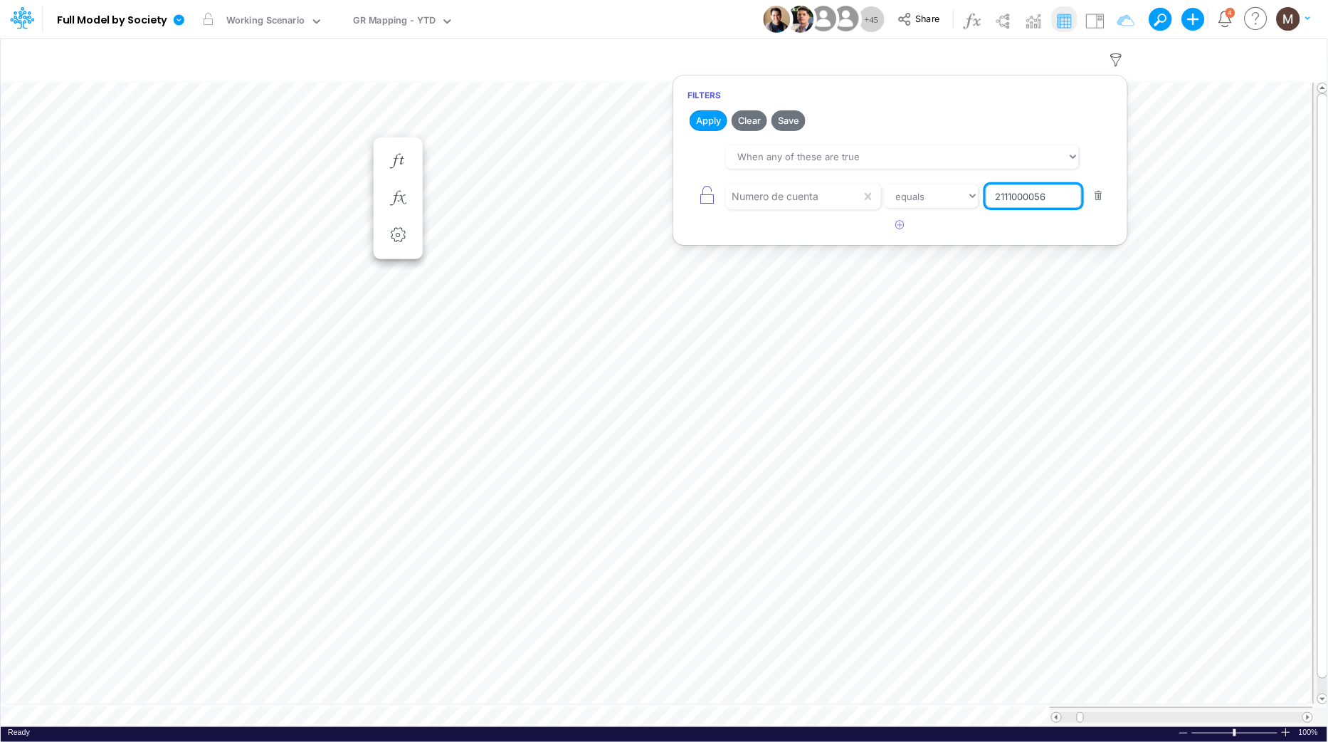
click at [1025, 199] on input "2111000056" at bounding box center [1034, 196] width 96 height 24
paste input "1121000059"
type input "1121000059"
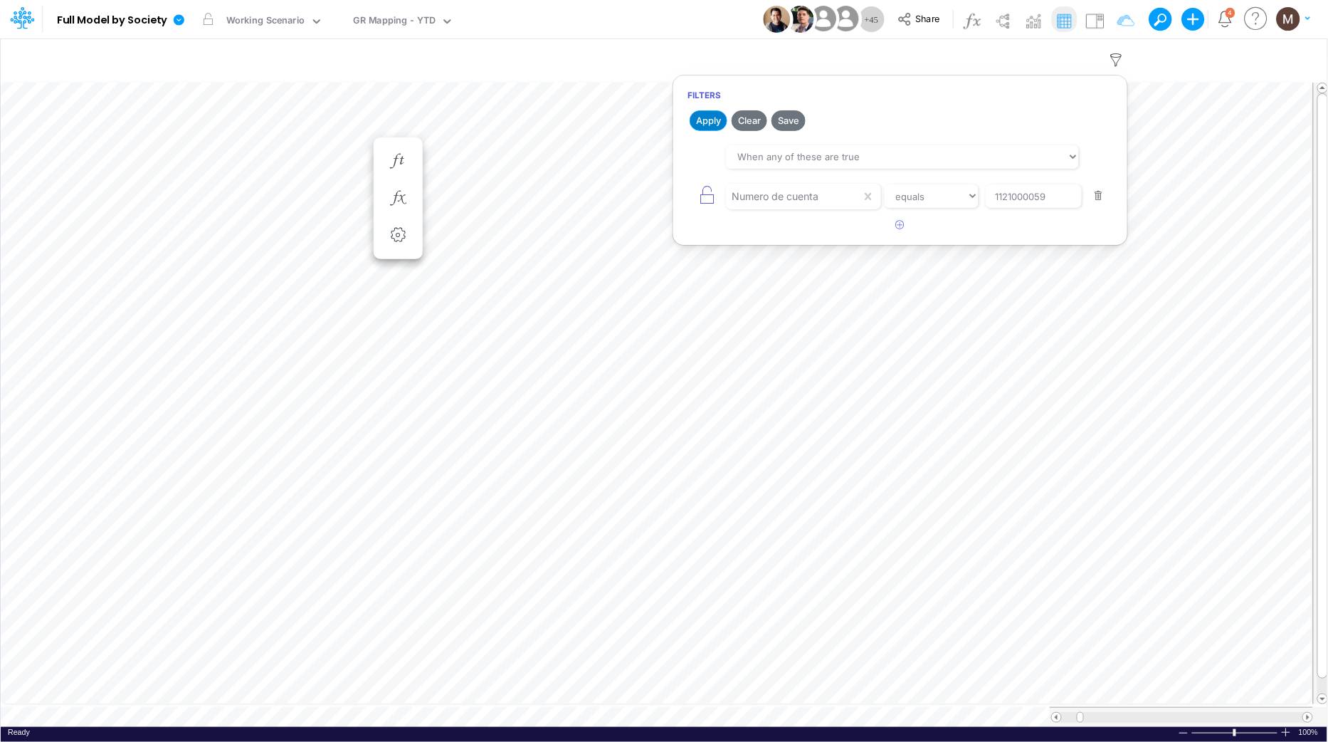
click at [703, 122] on button "Apply" at bounding box center [709, 120] width 38 height 21
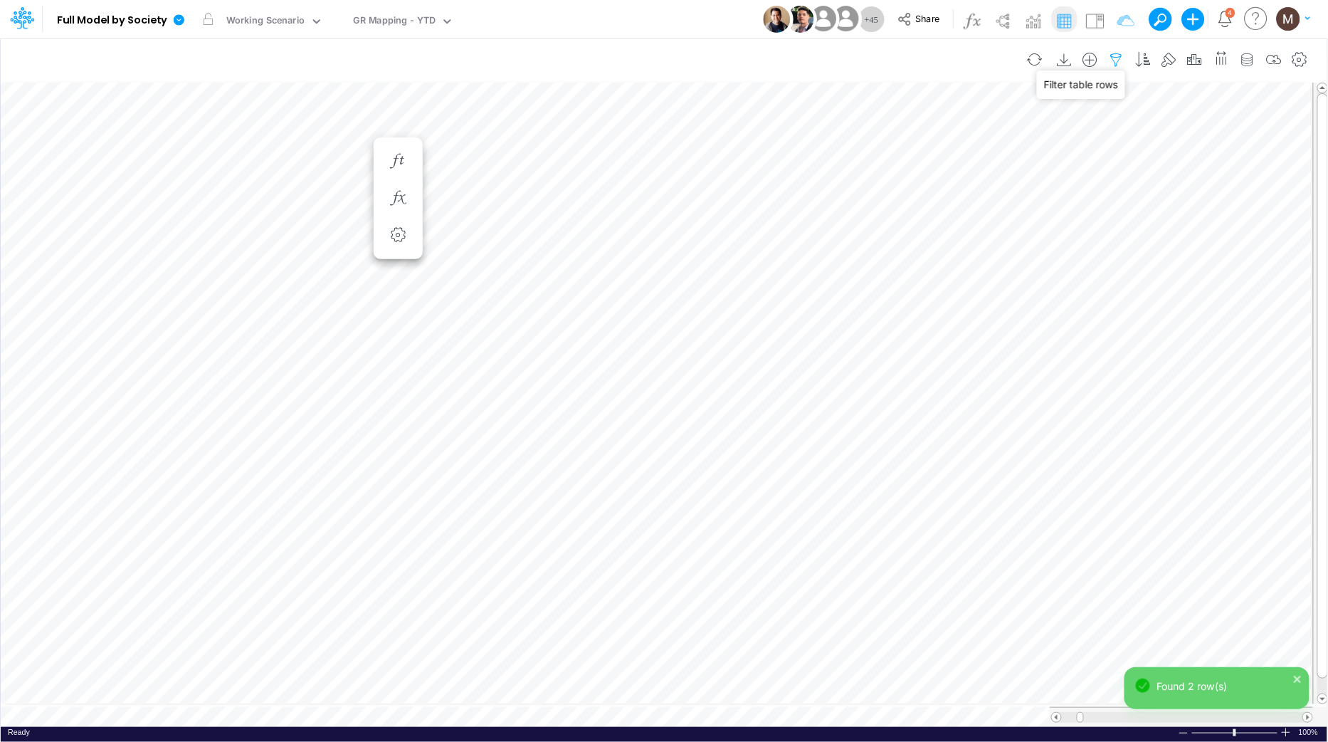
click at [1108, 61] on icon "button" at bounding box center [1116, 60] width 21 height 15
select select "tableSearchOR"
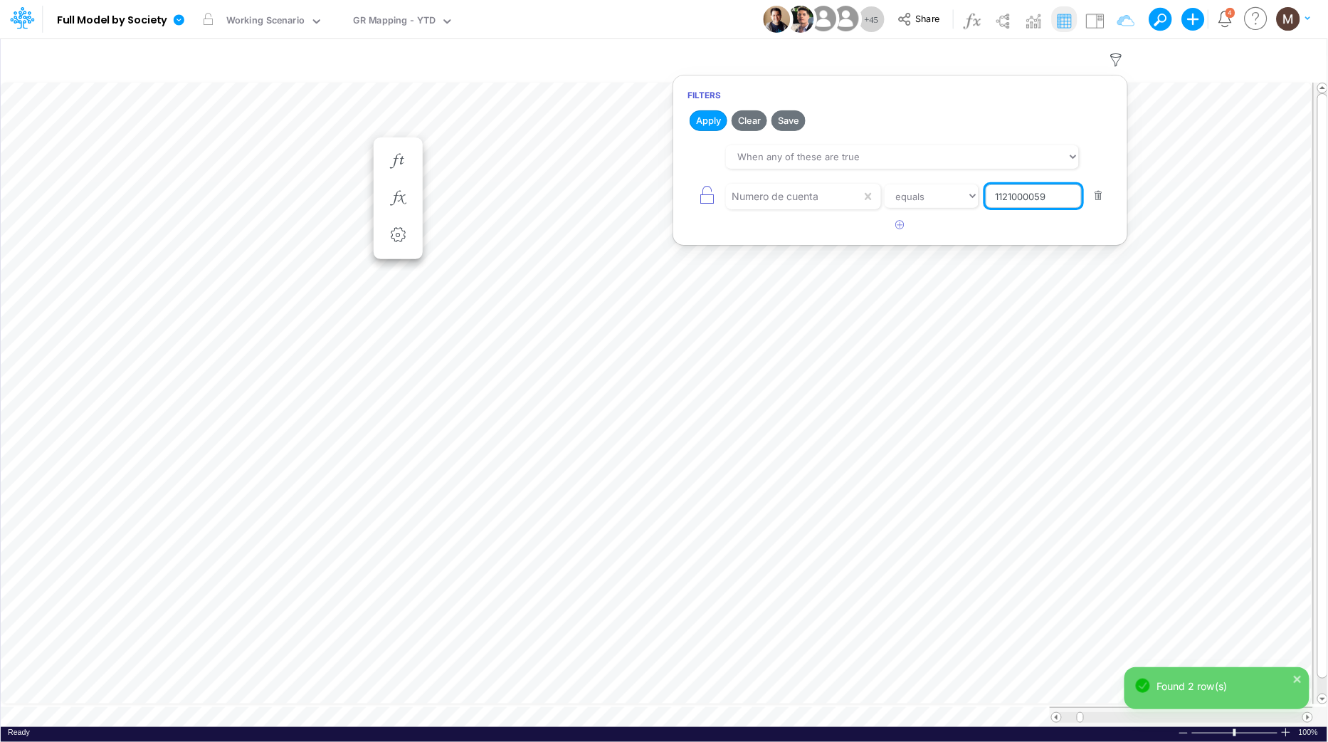
click at [1014, 191] on input "1121000059" at bounding box center [1034, 196] width 96 height 24
paste input "210000046"
type input "1210000046"
click at [700, 120] on button "Apply" at bounding box center [709, 120] width 38 height 21
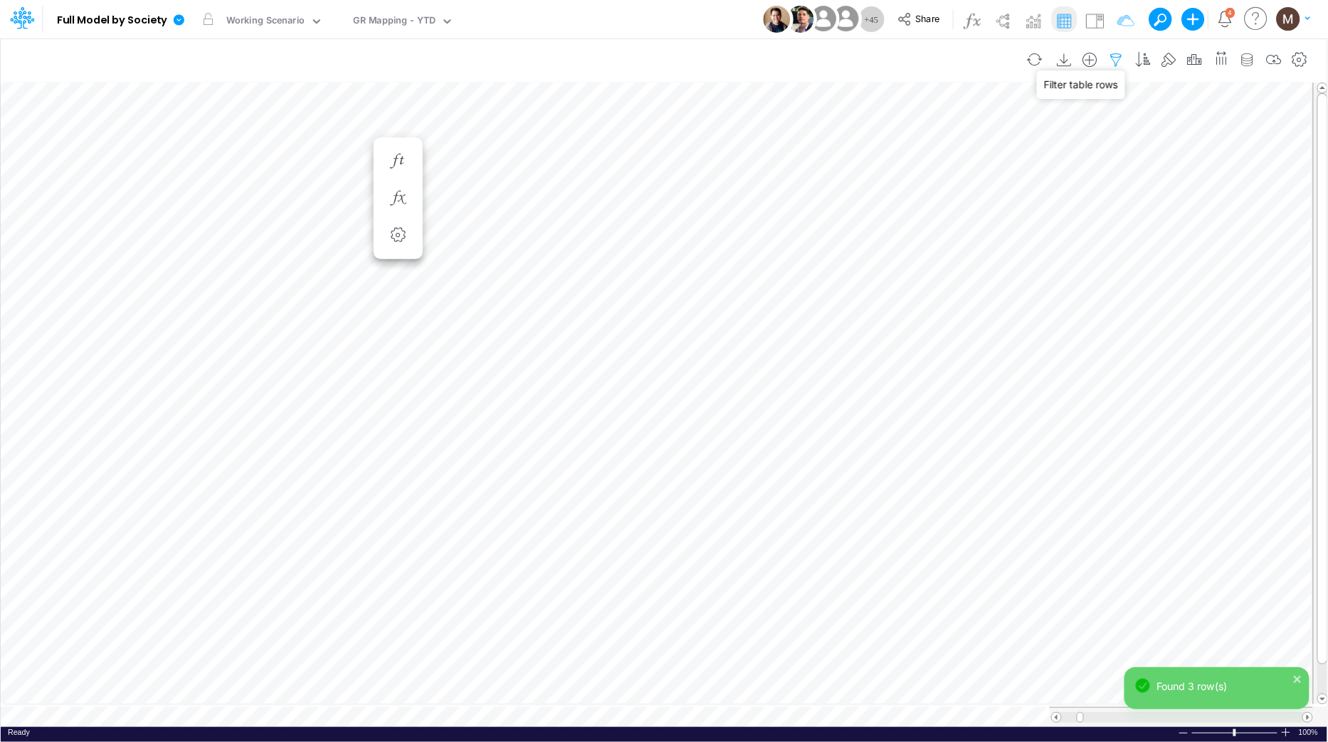
click at [1115, 64] on icon "button" at bounding box center [1116, 60] width 21 height 15
select select "tableSearchOR"
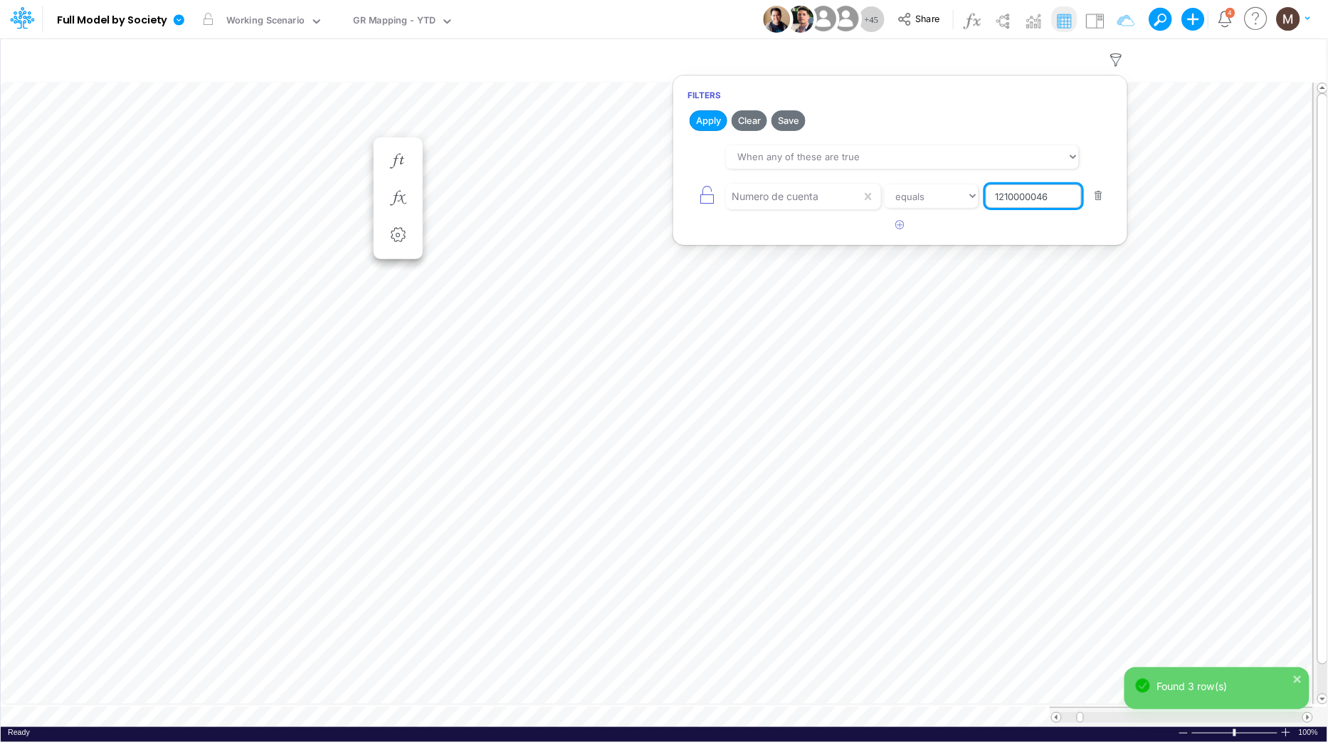
click at [1042, 191] on input "1210000046" at bounding box center [1034, 196] width 96 height 24
paste input "7"
type input "1210000047"
click at [701, 123] on button "Apply" at bounding box center [709, 120] width 38 height 21
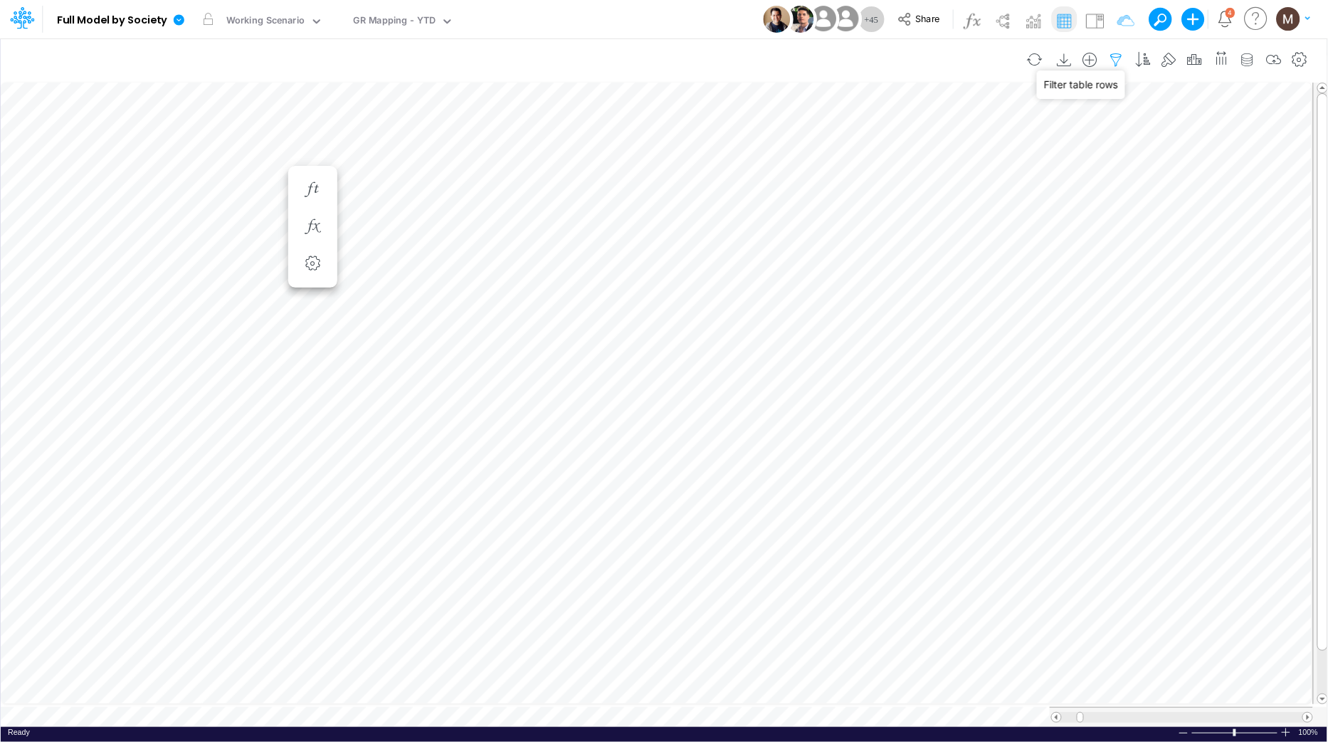
click at [1108, 56] on icon "button" at bounding box center [1116, 60] width 21 height 15
select select "tableSearchOR"
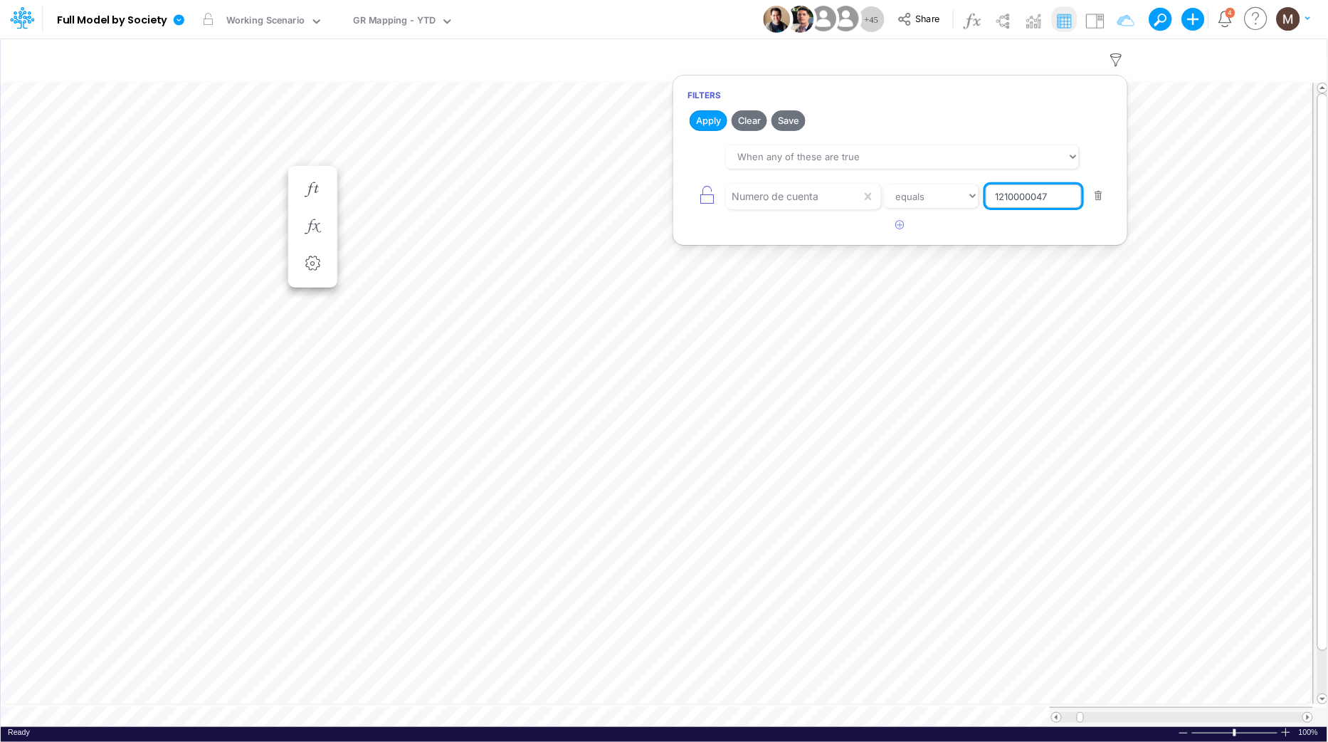
click at [1039, 197] on input "1210000047" at bounding box center [1034, 196] width 96 height 24
paste input "2111000075"
type input "2111000075"
click at [703, 117] on button "Apply" at bounding box center [709, 120] width 38 height 21
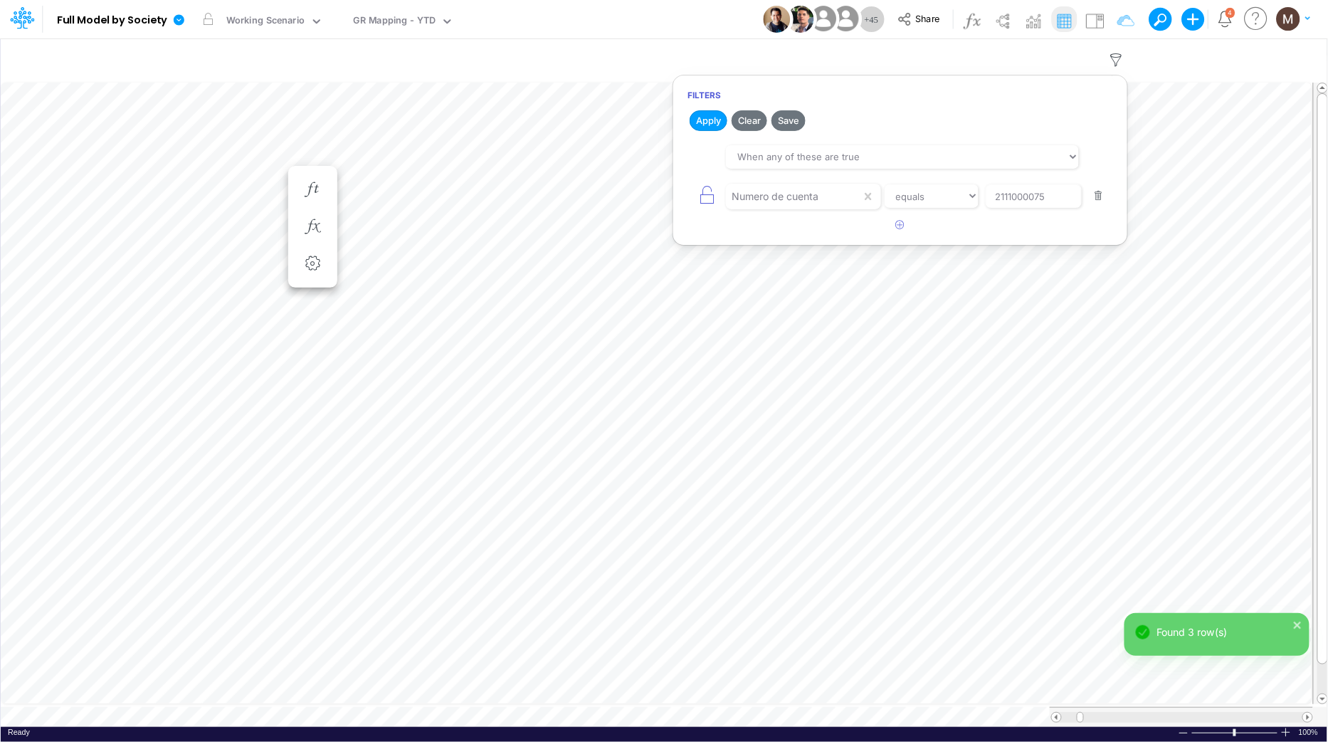
scroll to position [0, 1]
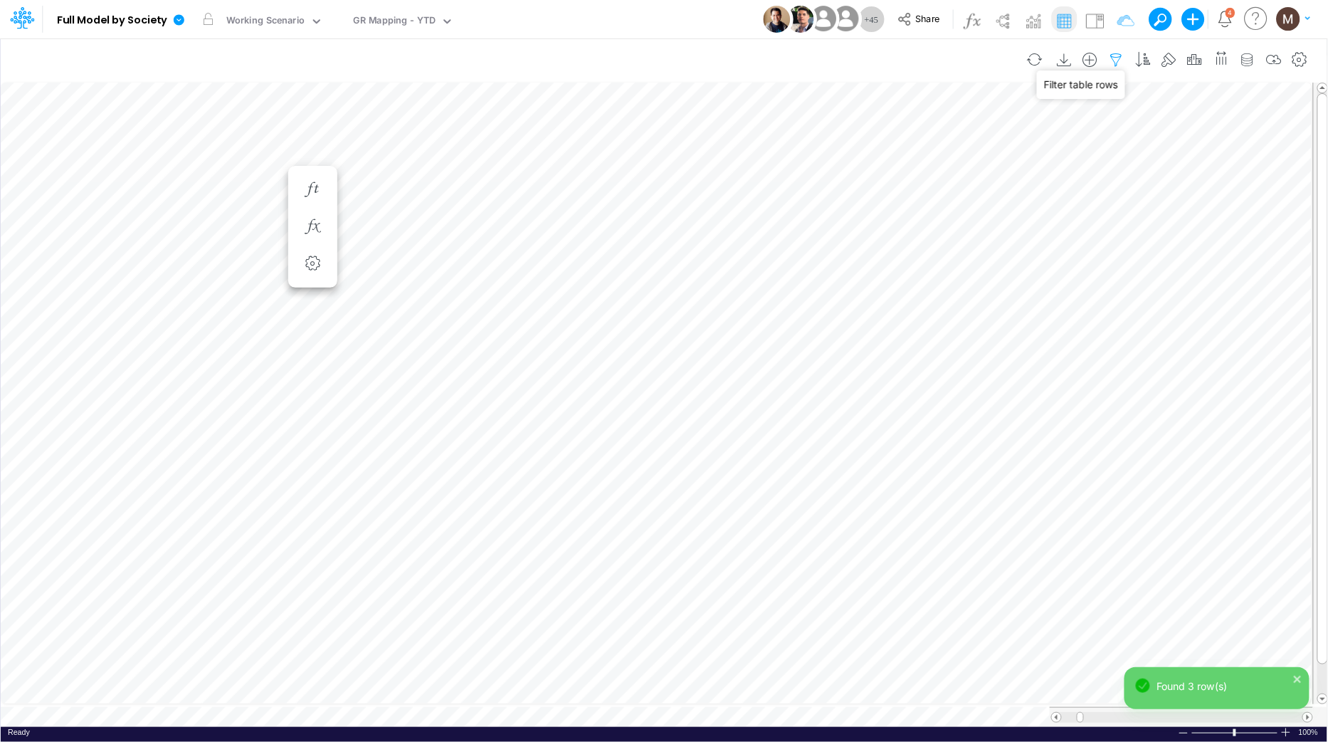
click at [1122, 56] on icon "button" at bounding box center [1116, 60] width 21 height 15
select select "tableSearchOR"
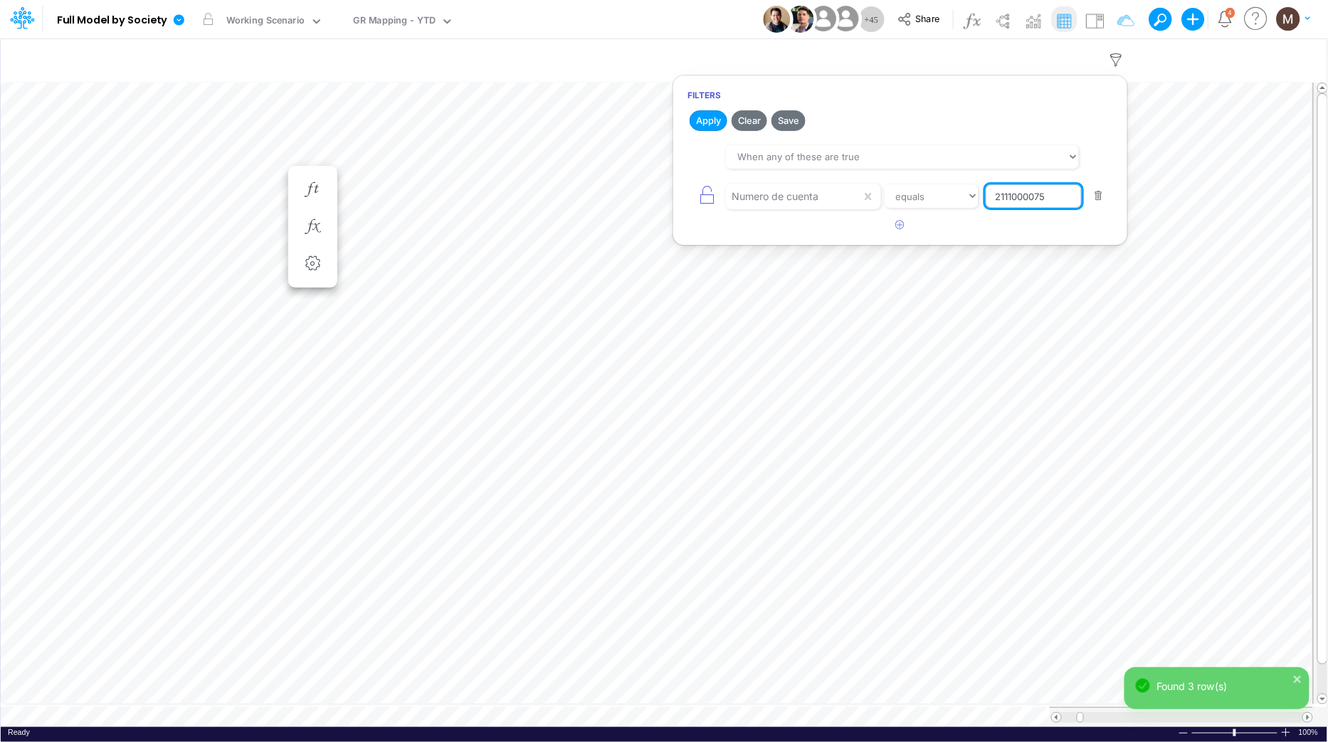
click at [1024, 195] on input "2111000075" at bounding box center [1034, 196] width 96 height 24
paste input "2000011"
type input "2112000011"
click at [718, 118] on button "Apply" at bounding box center [709, 120] width 38 height 21
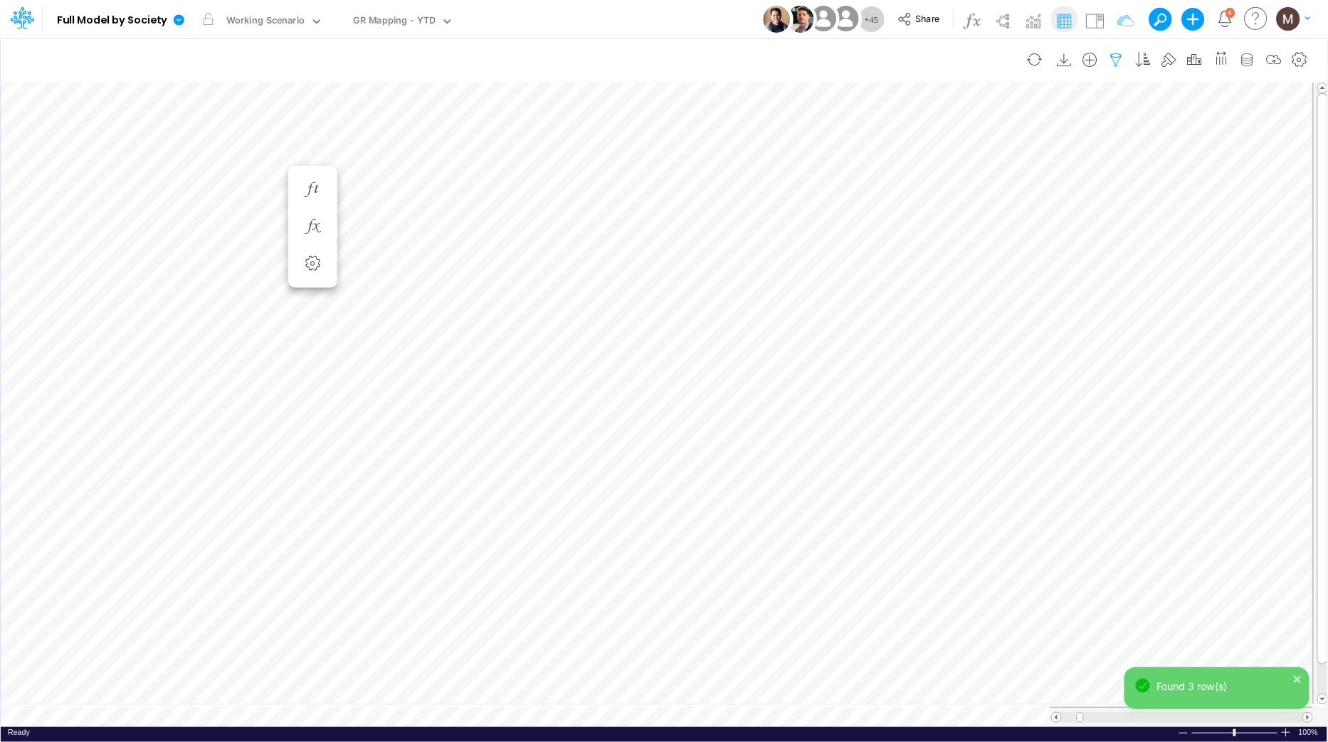
click at [1115, 68] on button "button" at bounding box center [1117, 60] width 26 height 28
select select "tableSearchOR"
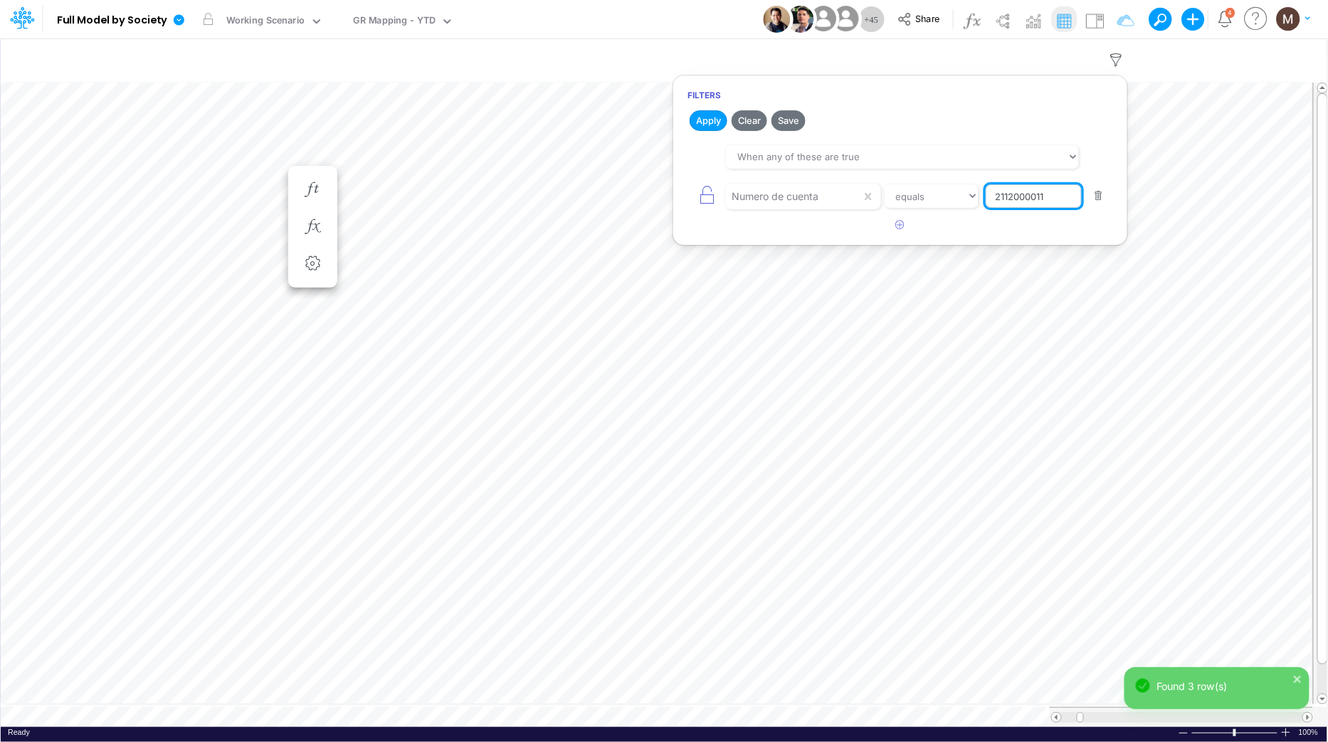
click at [1009, 204] on input "2112000011" at bounding box center [1034, 196] width 96 height 24
paste input "600005"
type input "2116000051"
click at [705, 124] on button "Apply" at bounding box center [709, 120] width 38 height 21
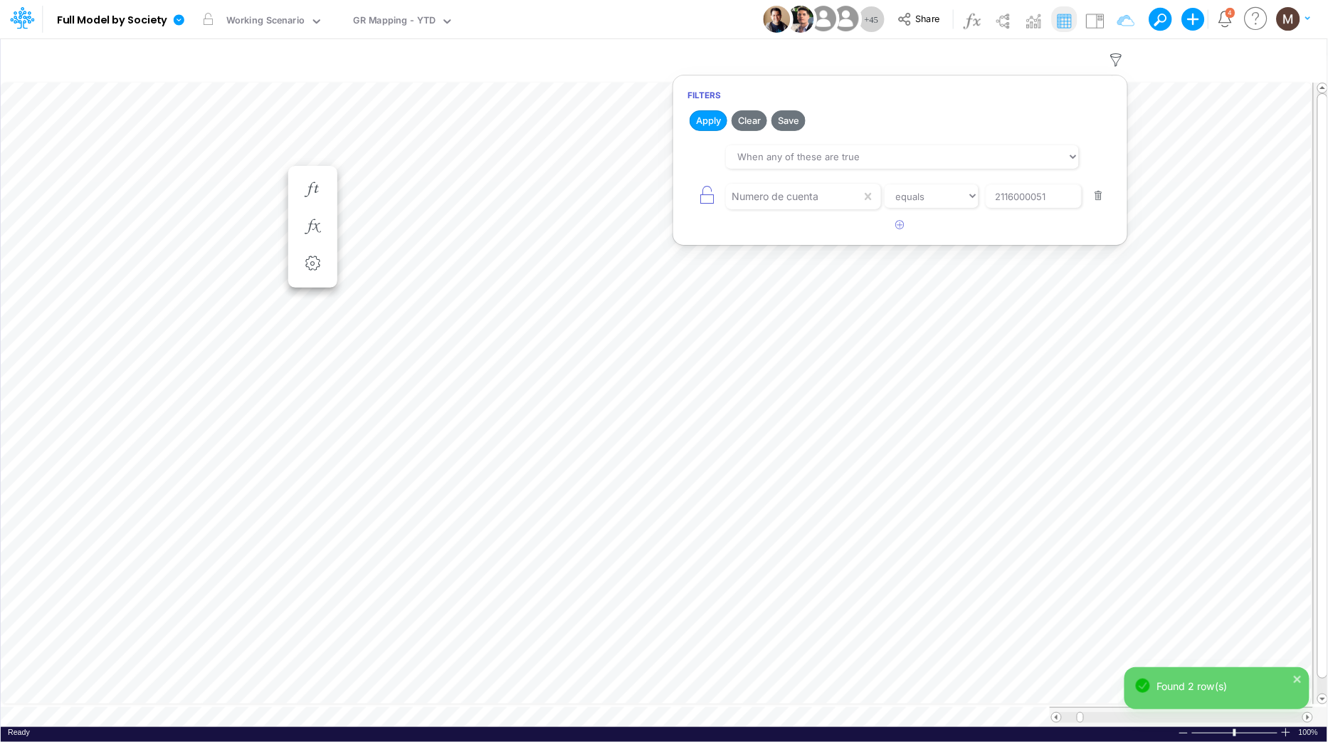
click at [1098, 200] on button "button" at bounding box center [1100, 196] width 28 height 19
click at [710, 128] on button "Apply" at bounding box center [709, 120] width 38 height 21
